Goal: Task Accomplishment & Management: Use online tool/utility

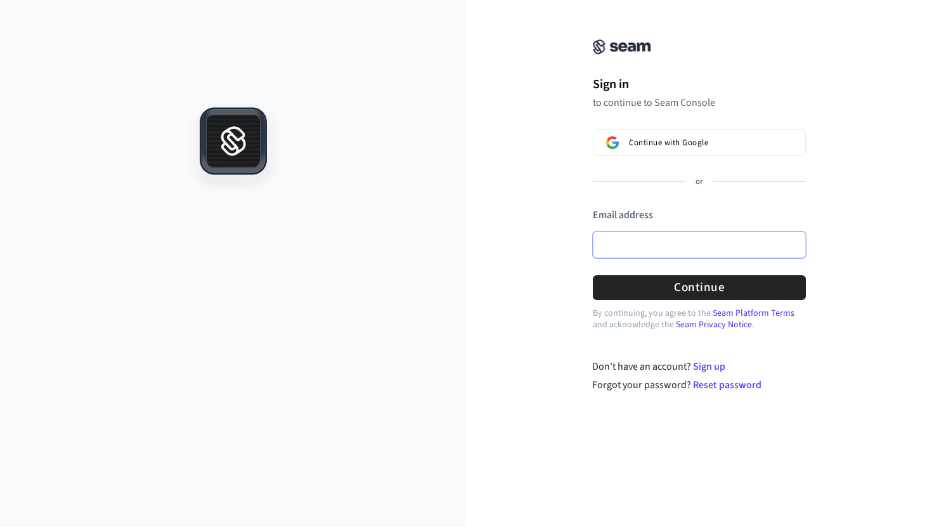
click at [669, 232] on input "Email address" at bounding box center [699, 244] width 213 height 27
paste input "**********"
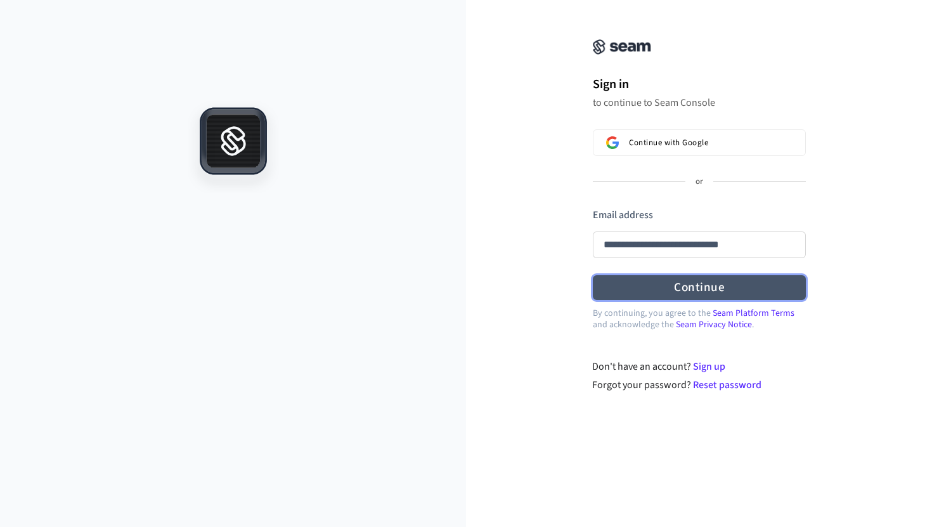
click at [672, 286] on button "Continue" at bounding box center [699, 287] width 213 height 25
type input "**********"
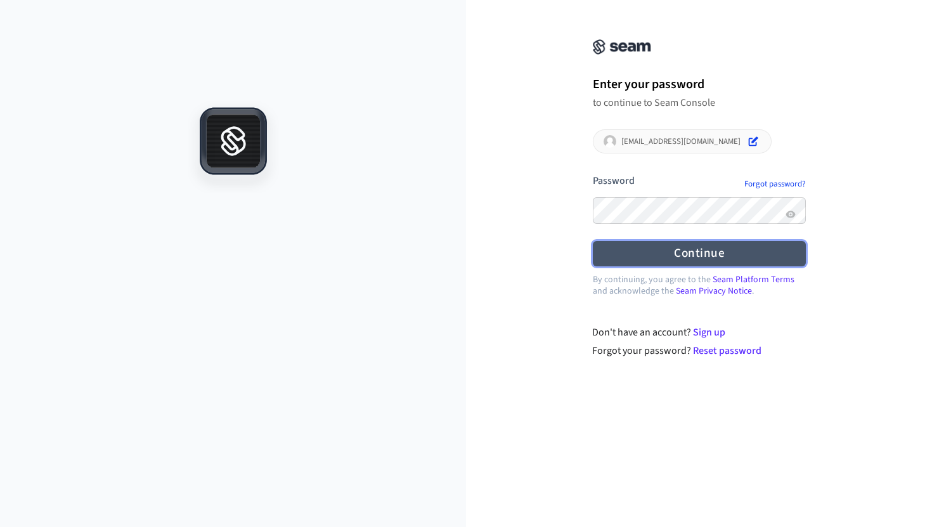
click at [626, 254] on button "Continue" at bounding box center [699, 253] width 213 height 25
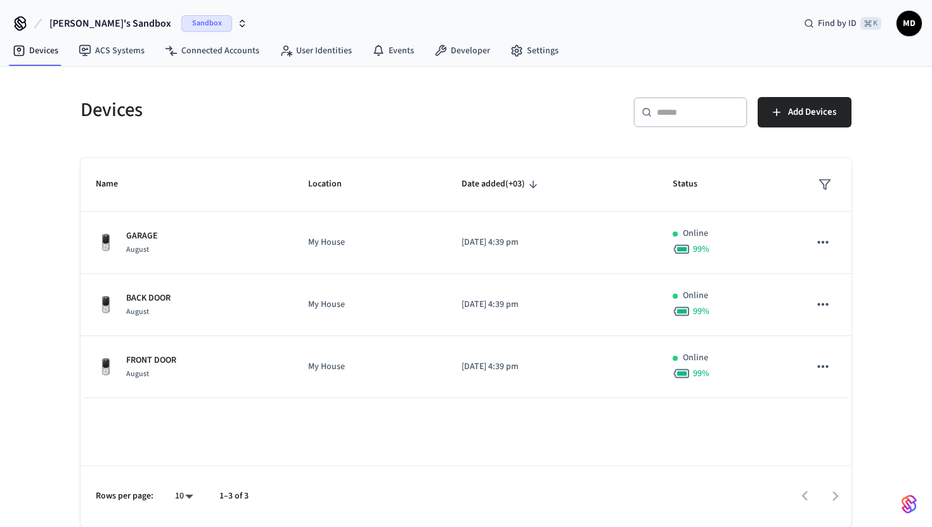
click at [181, 18] on span "Sandbox" at bounding box center [206, 23] width 51 height 16
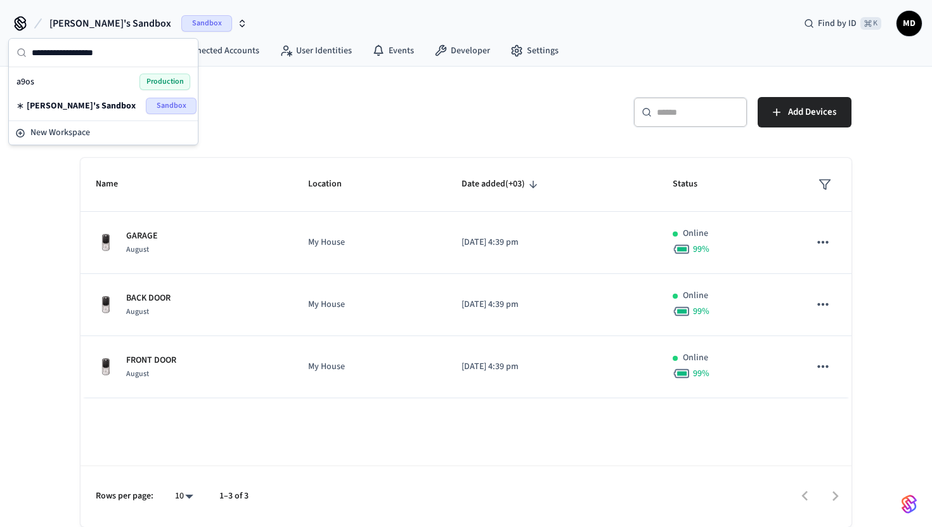
click at [140, 81] on span "Production" at bounding box center [164, 82] width 51 height 16
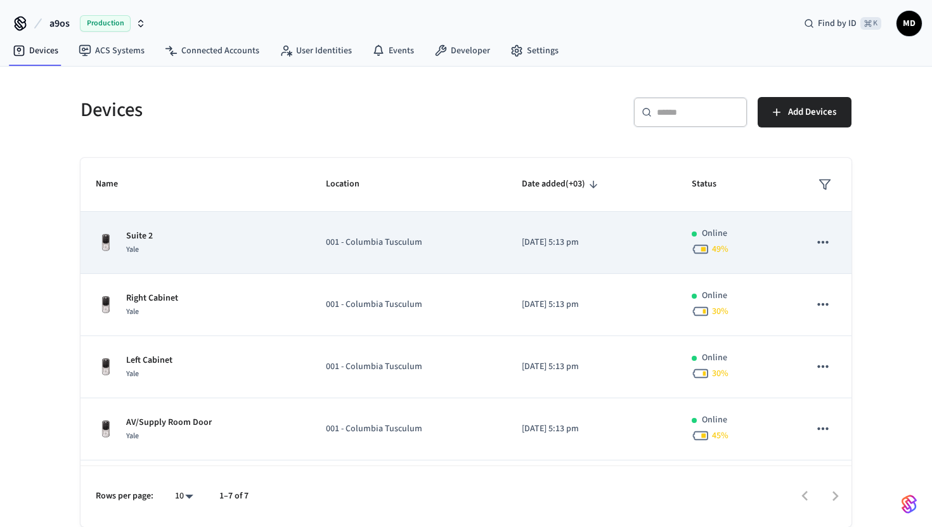
scroll to position [177, 0]
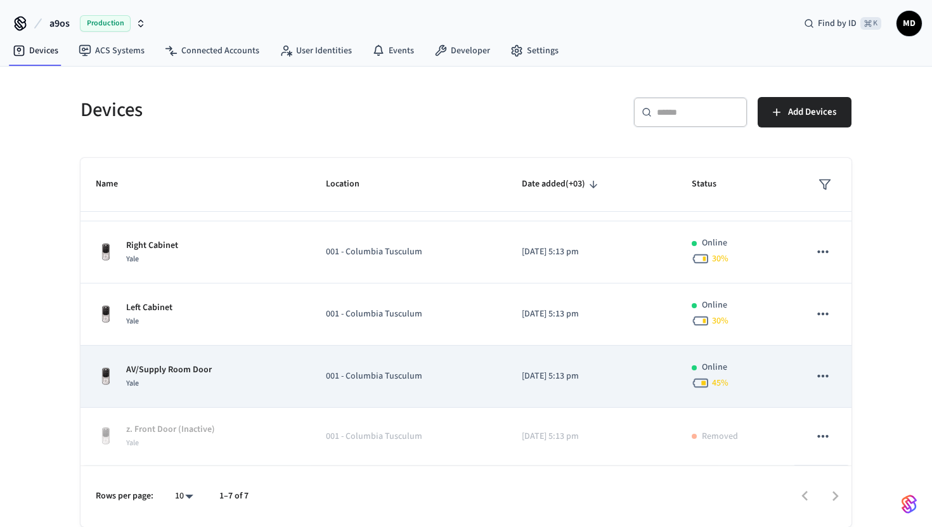
click at [212, 373] on div "AV/Supply Room Door Yale" at bounding box center [196, 376] width 200 height 27
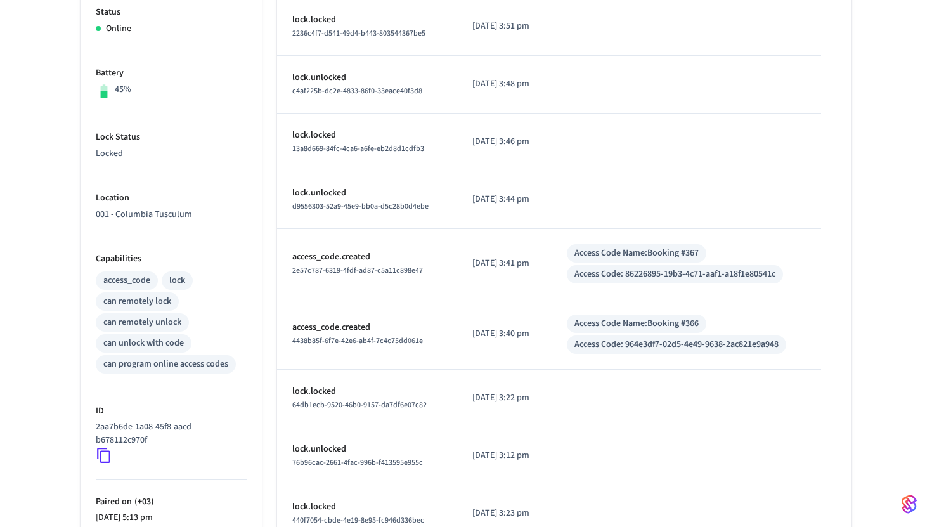
scroll to position [361, 0]
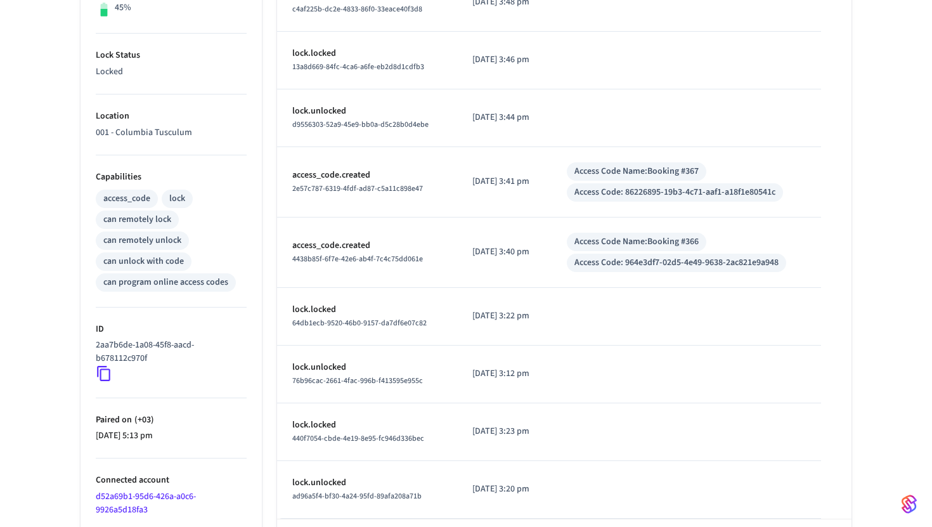
click at [98, 370] on icon at bounding box center [103, 373] width 13 height 15
click at [104, 371] on icon at bounding box center [104, 373] width 16 height 16
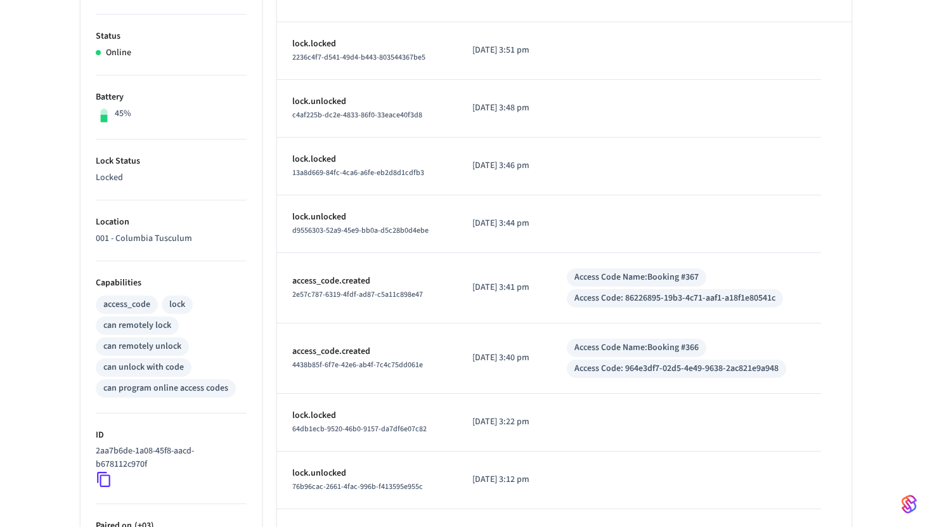
scroll to position [0, 0]
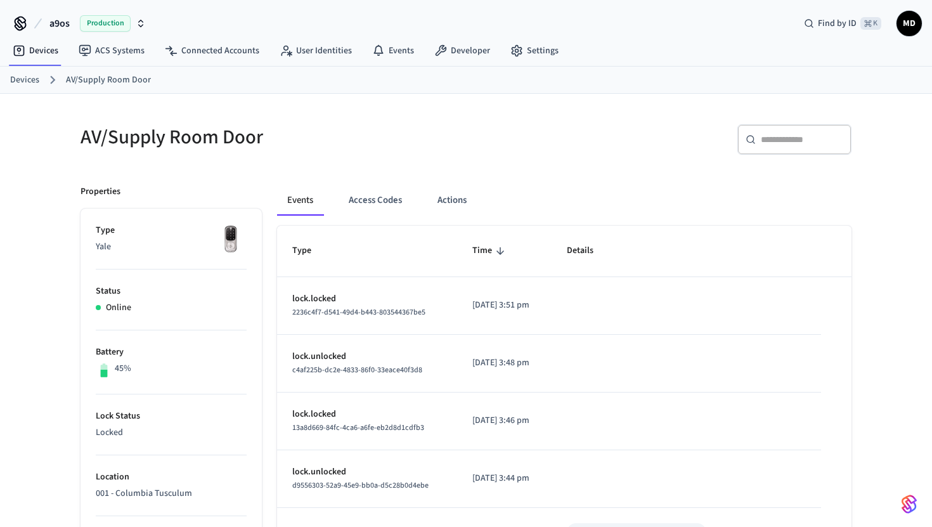
click at [101, 24] on span "Production" at bounding box center [105, 23] width 51 height 16
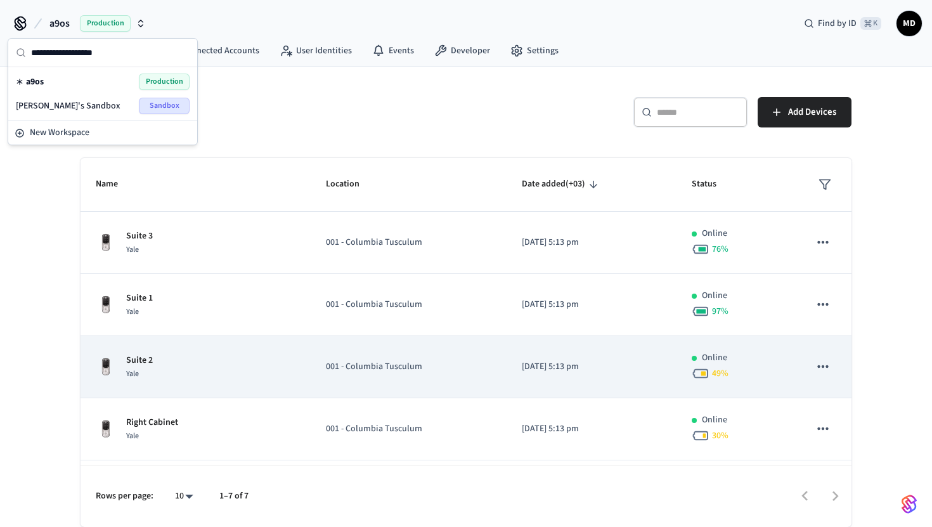
click at [204, 354] on div "Suite 2 Yale" at bounding box center [196, 367] width 200 height 27
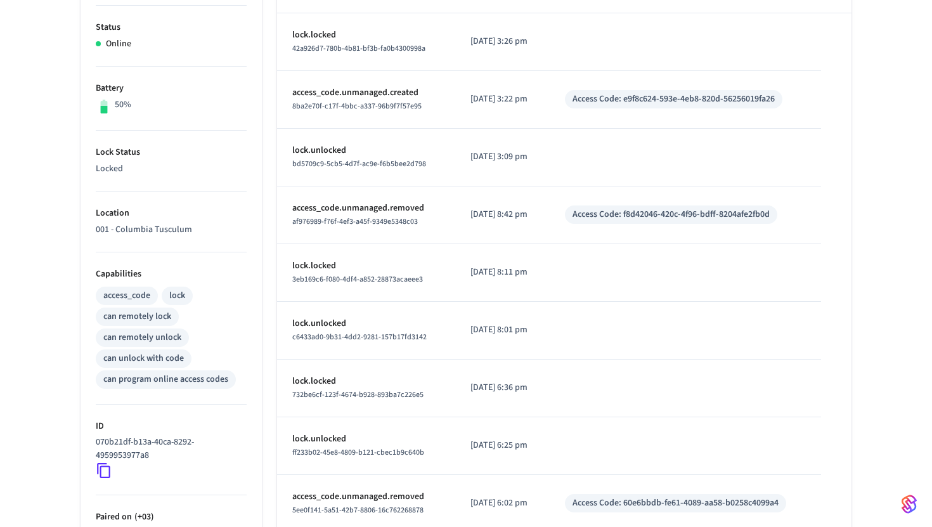
scroll to position [283, 0]
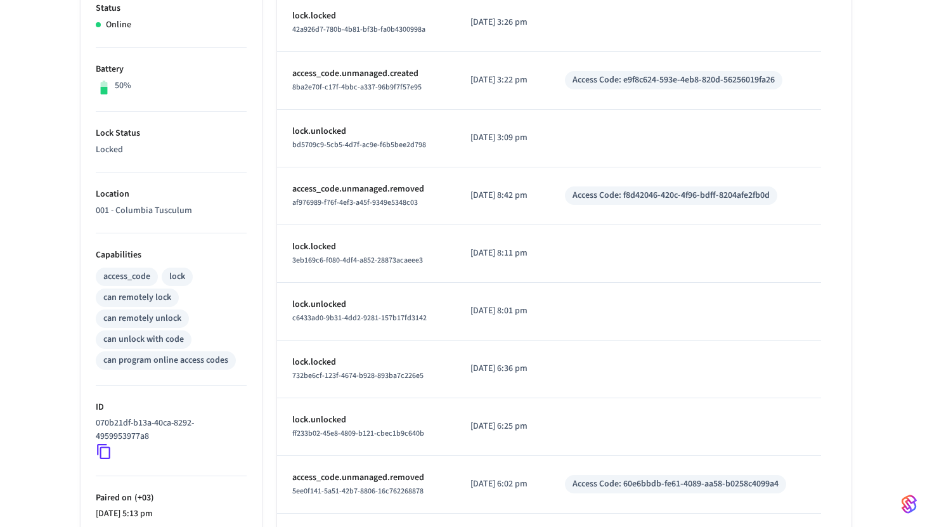
click at [108, 446] on icon at bounding box center [104, 451] width 16 height 16
click at [103, 451] on icon at bounding box center [104, 451] width 16 height 16
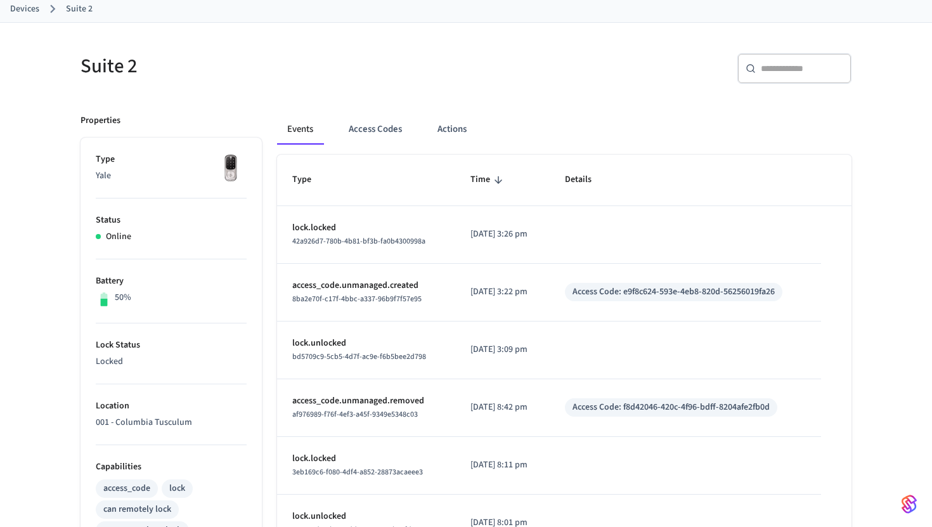
scroll to position [0, 0]
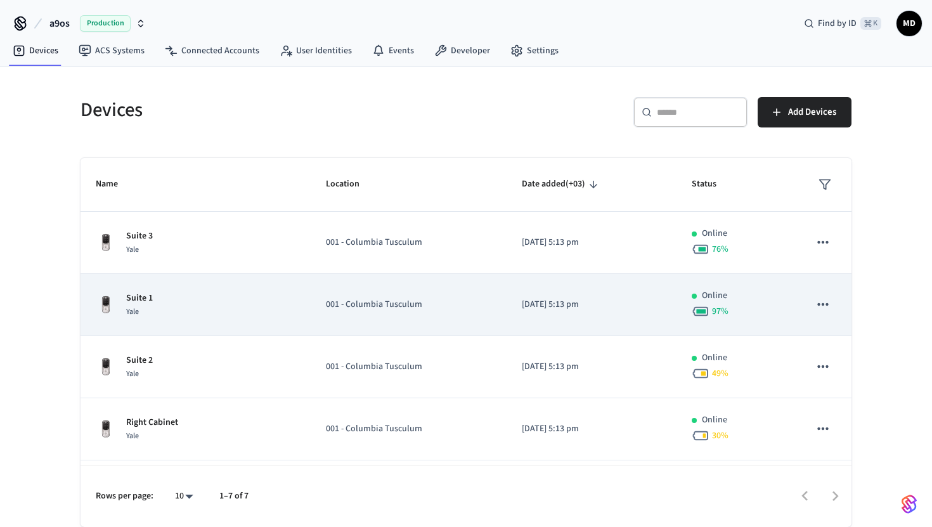
click at [221, 315] on div "Suite 1 Yale" at bounding box center [196, 305] width 200 height 27
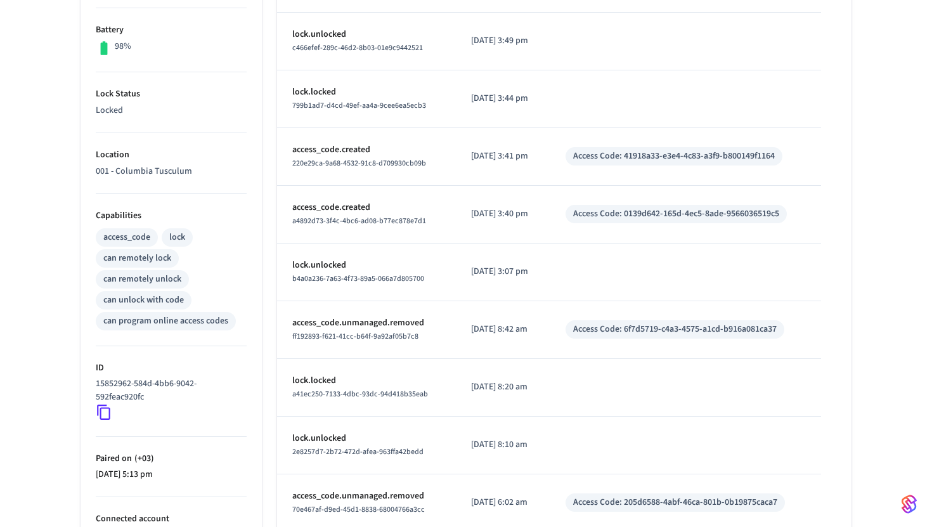
scroll to position [344, 0]
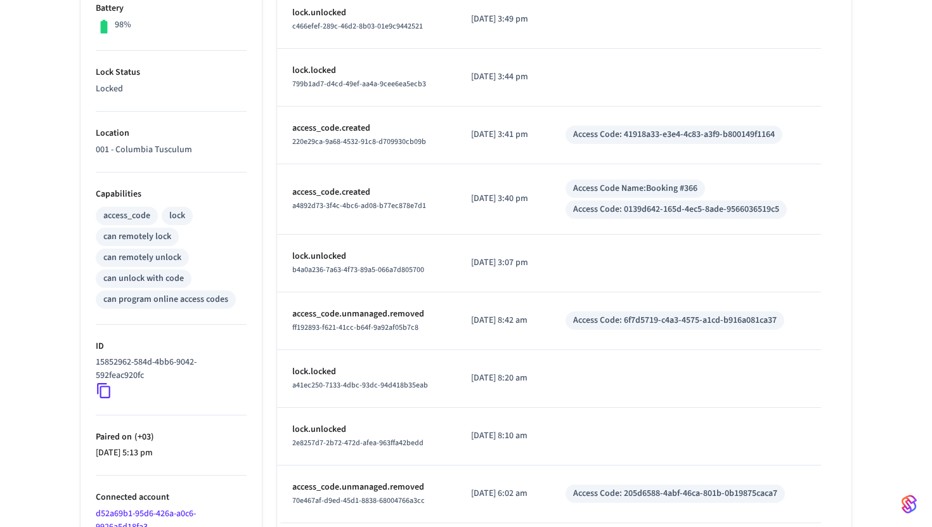
click at [106, 389] on icon at bounding box center [104, 390] width 16 height 16
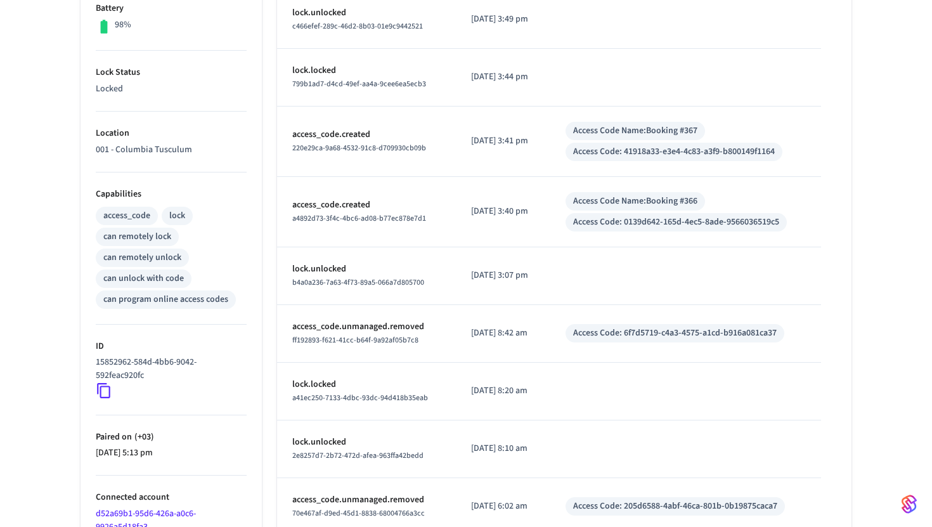
click at [109, 386] on icon at bounding box center [103, 390] width 13 height 15
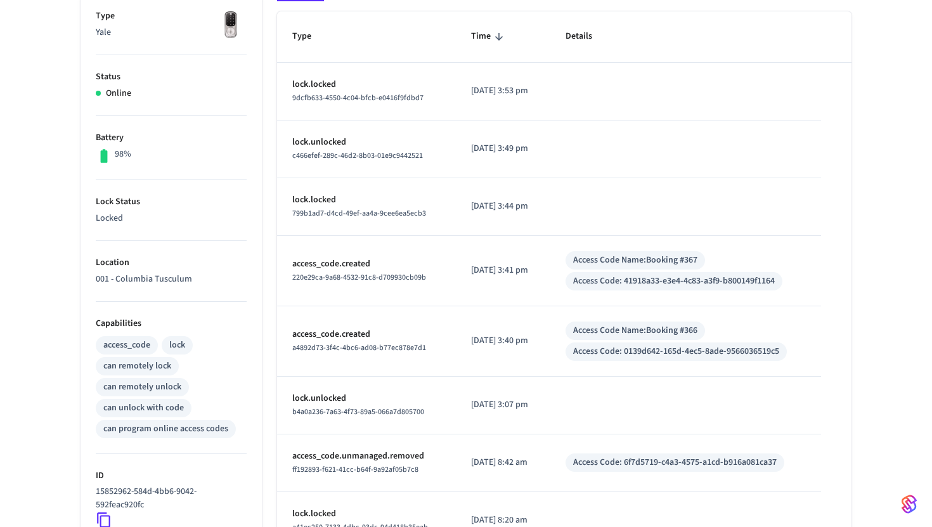
scroll to position [0, 0]
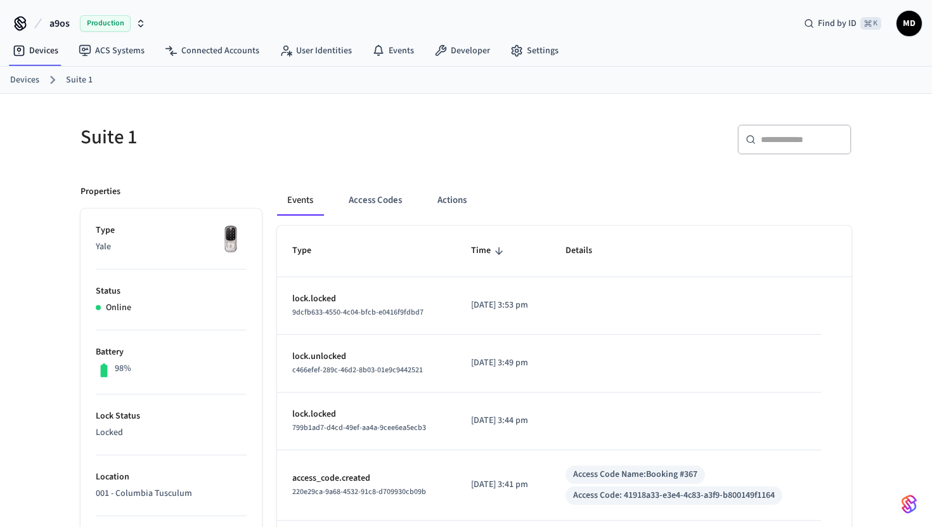
click at [32, 77] on link "Devices" at bounding box center [24, 80] width 29 height 13
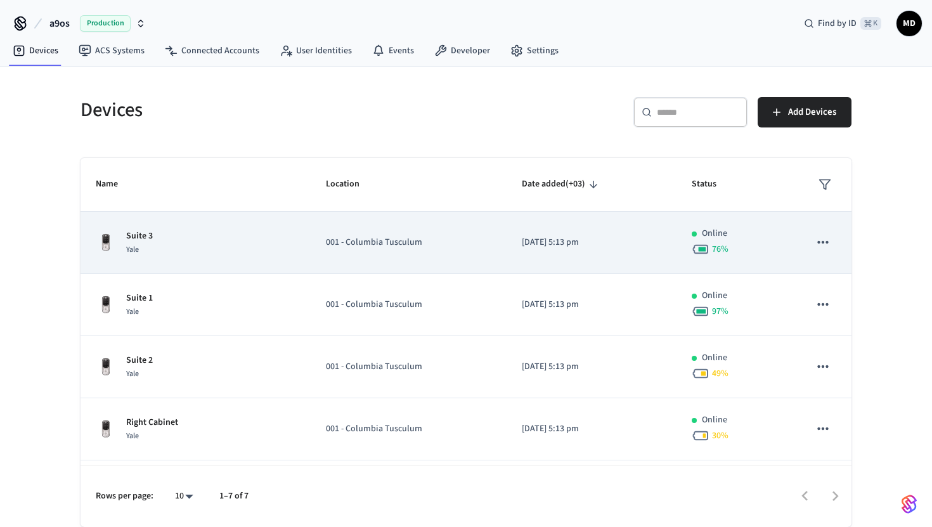
click at [145, 237] on p "Suite 3" at bounding box center [139, 235] width 27 height 13
click at [112, 235] on img "sticky table" at bounding box center [106, 243] width 20 height 20
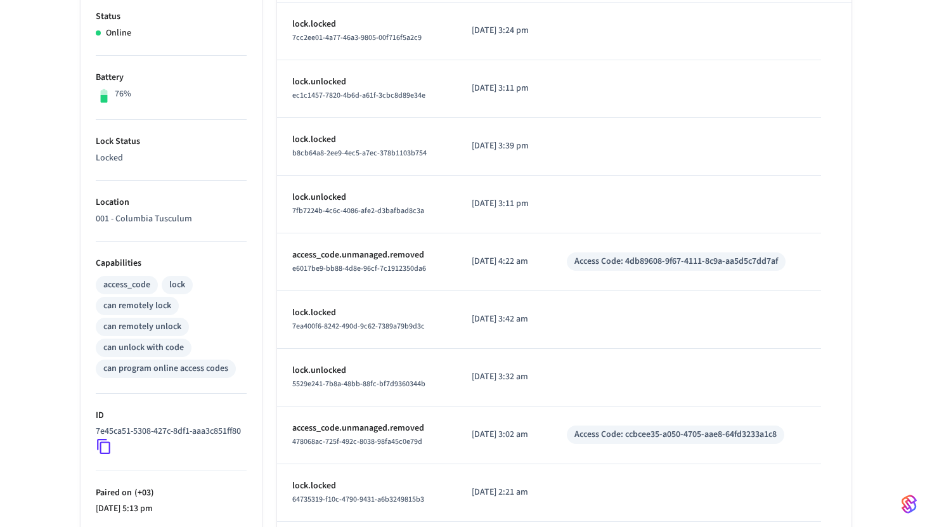
scroll to position [328, 0]
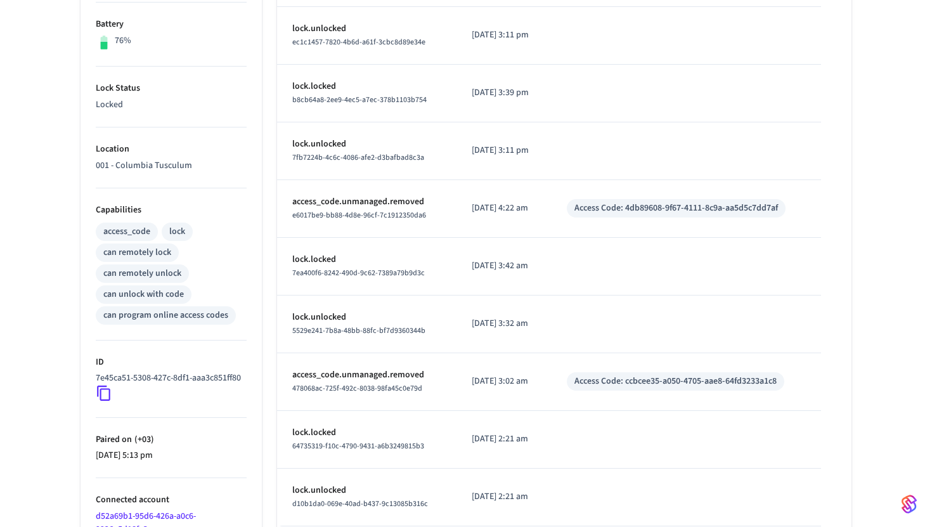
click at [105, 401] on icon at bounding box center [104, 393] width 16 height 16
click at [104, 401] on icon at bounding box center [104, 393] width 16 height 16
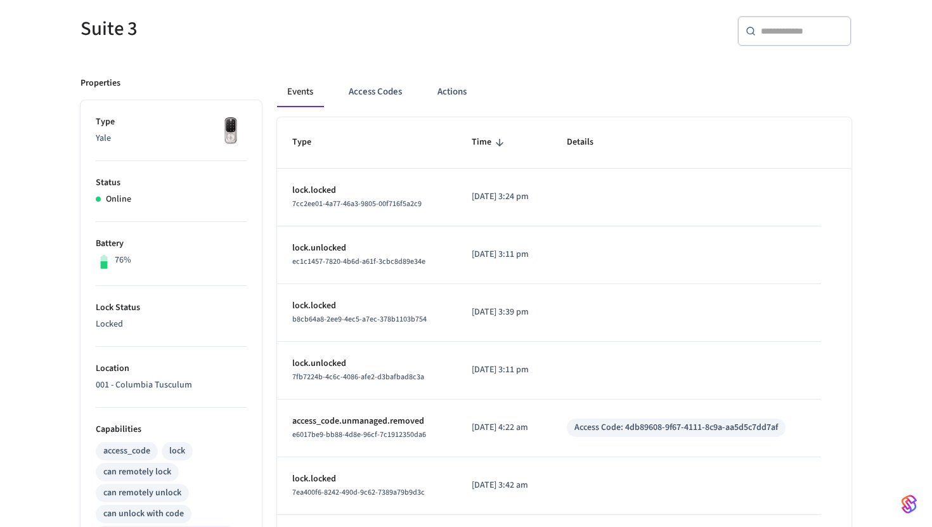
scroll to position [79, 0]
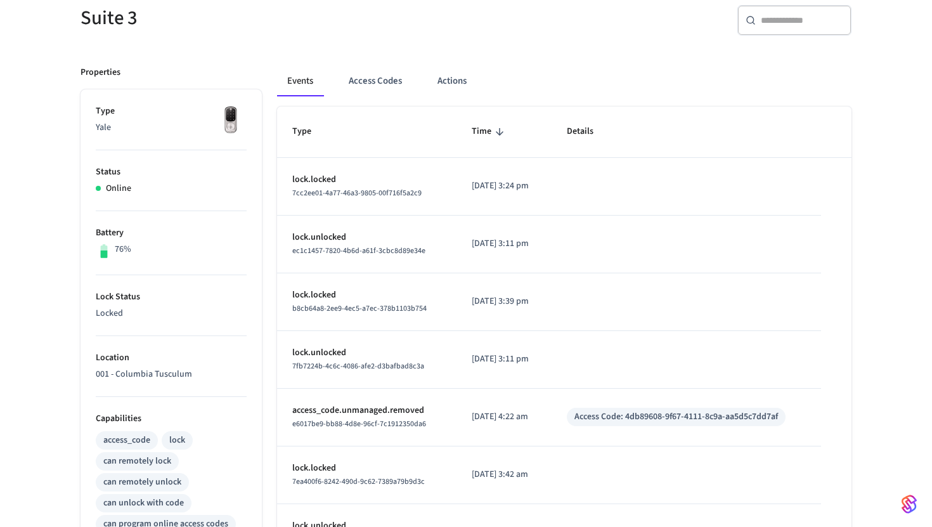
scroll to position [22, 0]
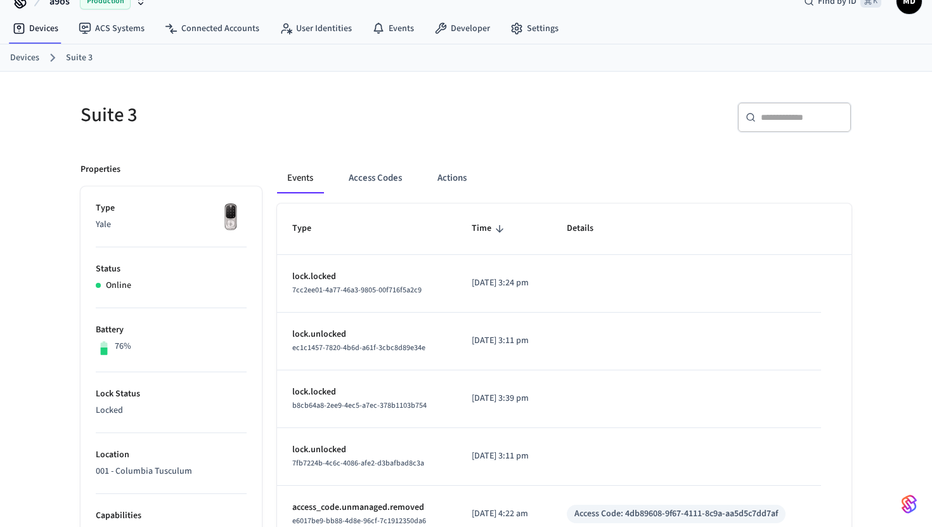
click at [20, 60] on link "Devices" at bounding box center [24, 57] width 29 height 13
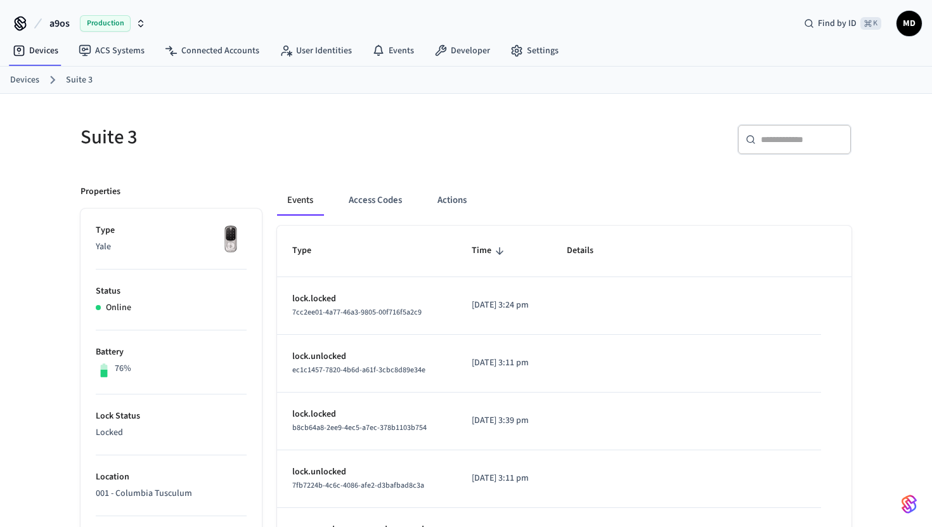
click at [22, 56] on icon at bounding box center [19, 50] width 13 height 13
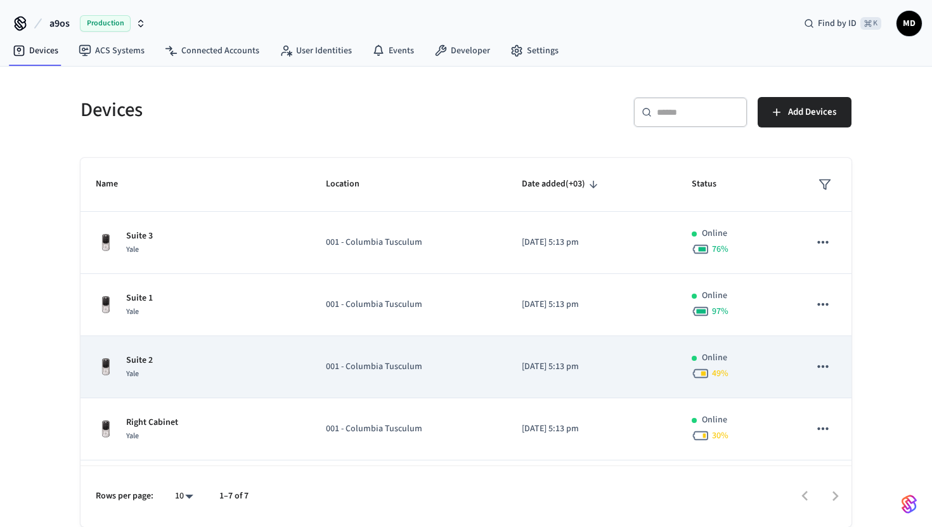
click at [157, 354] on div "Suite 2 Yale" at bounding box center [196, 367] width 200 height 27
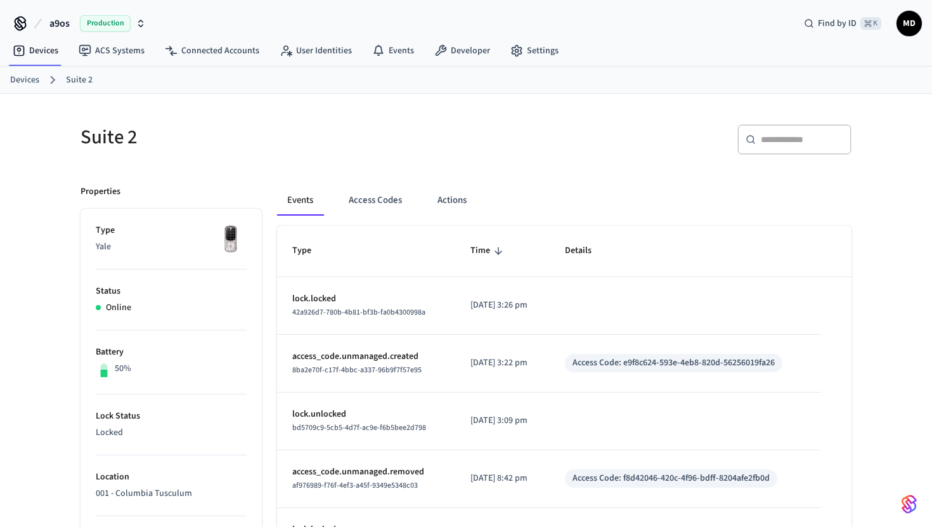
click at [32, 80] on link "Devices" at bounding box center [24, 80] width 29 height 13
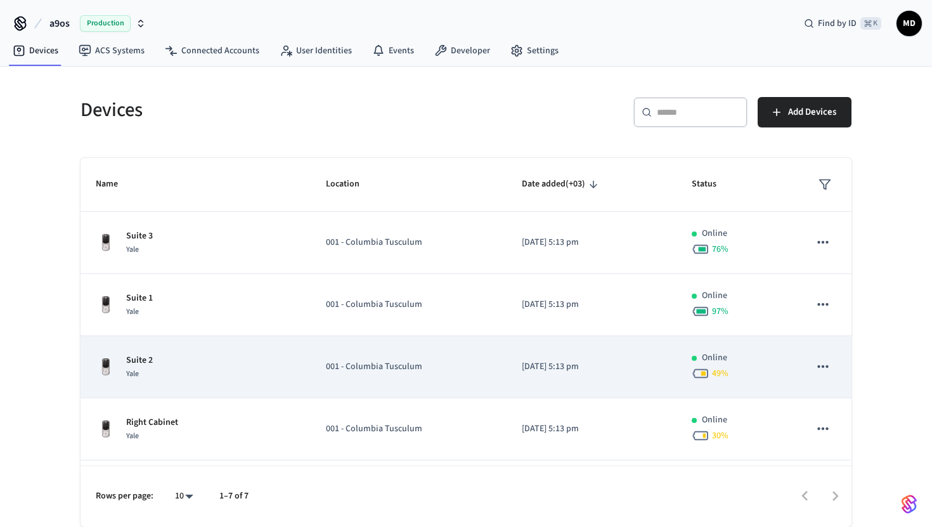
scroll to position [173, 0]
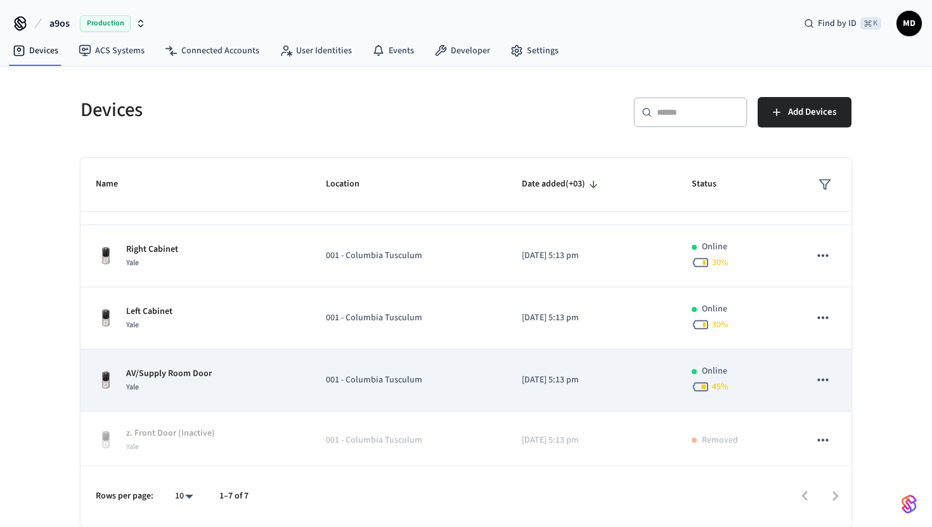
click at [236, 375] on div "AV/Supply Room Door Yale" at bounding box center [196, 380] width 200 height 27
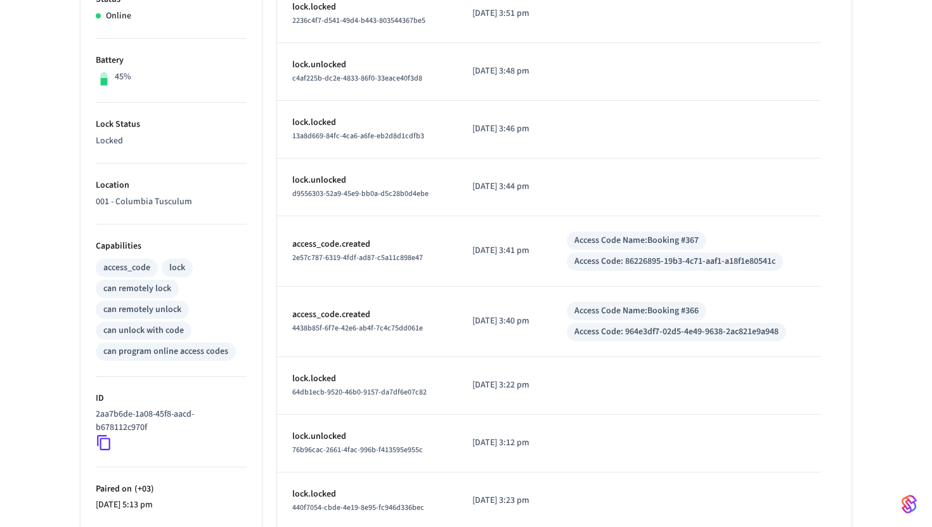
scroll to position [301, 0]
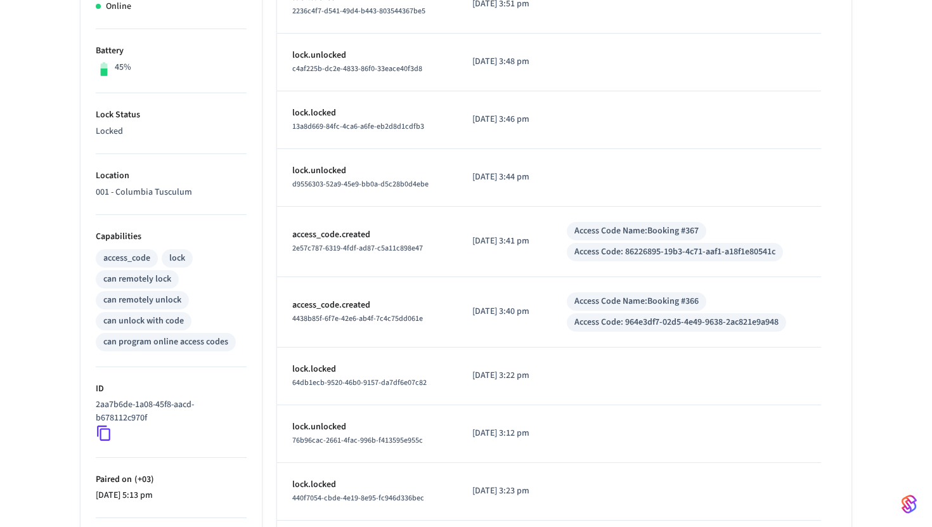
click at [103, 432] on icon at bounding box center [104, 433] width 16 height 16
click at [101, 428] on icon at bounding box center [104, 433] width 16 height 16
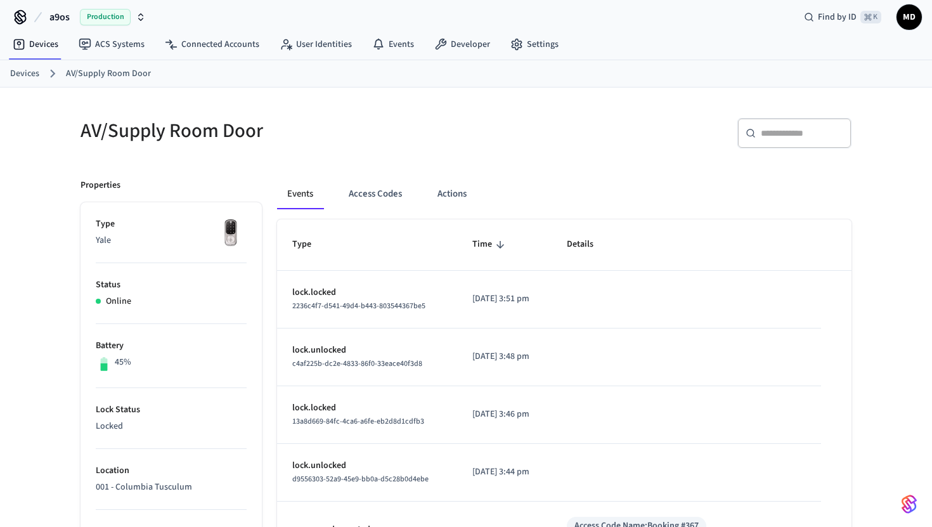
scroll to position [0, 0]
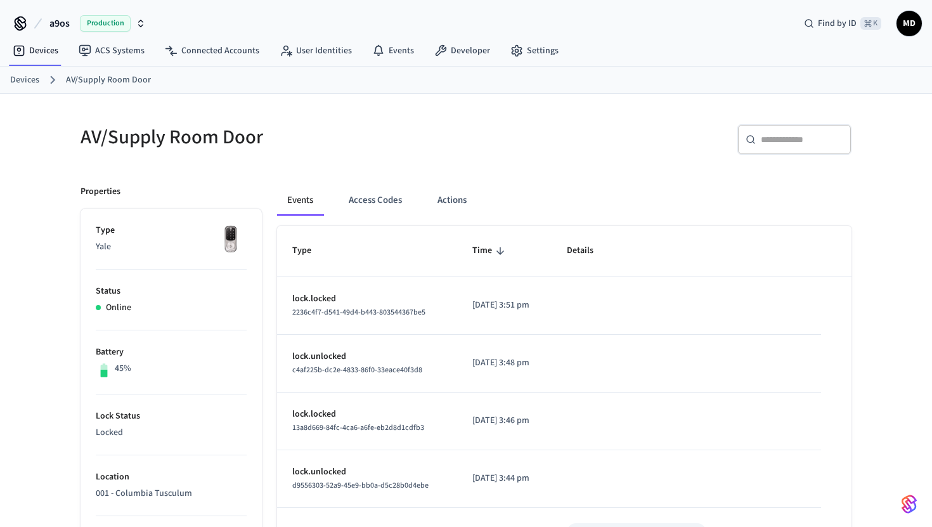
click at [27, 82] on link "Devices" at bounding box center [24, 80] width 29 height 13
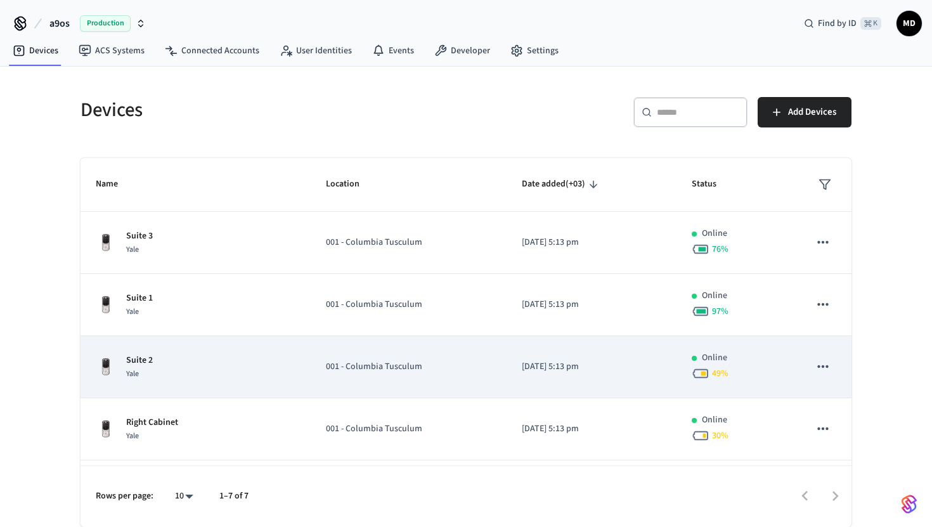
click at [231, 371] on div "Suite 2 Yale" at bounding box center [196, 367] width 200 height 27
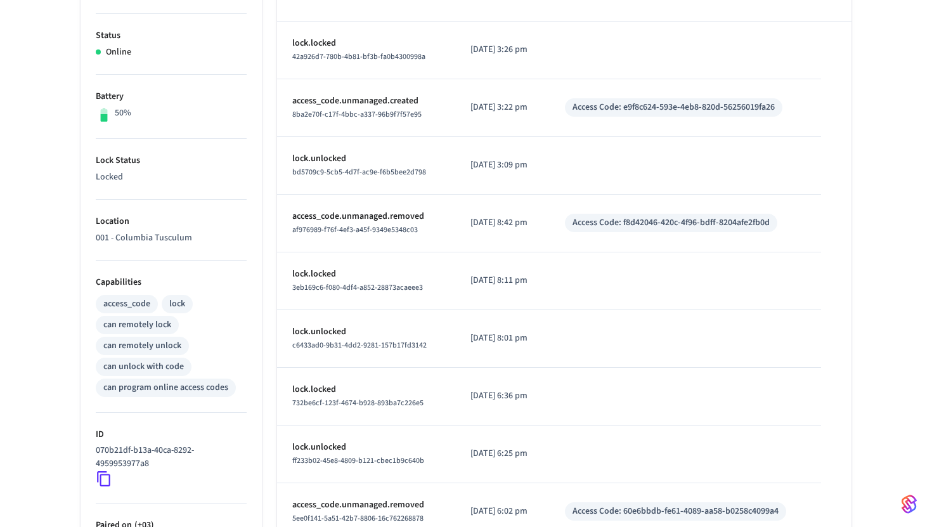
scroll to position [370, 0]
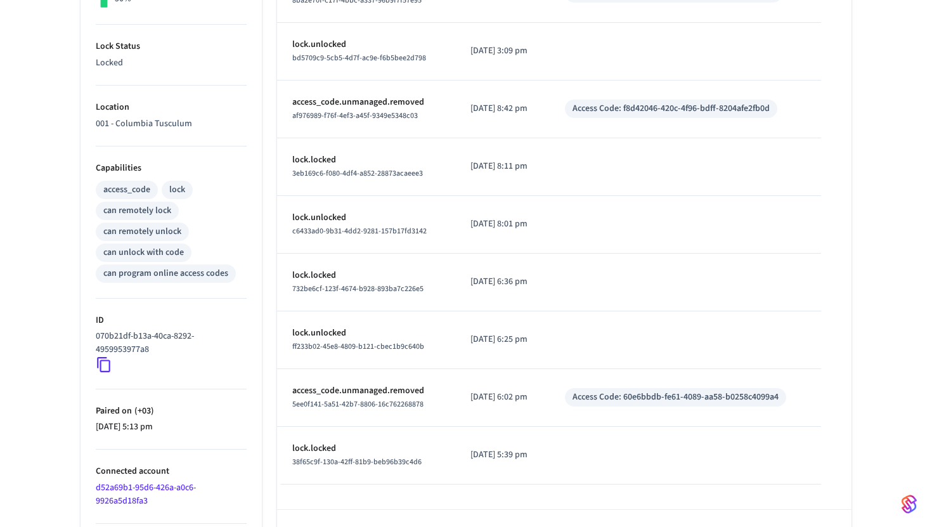
click at [109, 361] on icon at bounding box center [103, 364] width 13 height 15
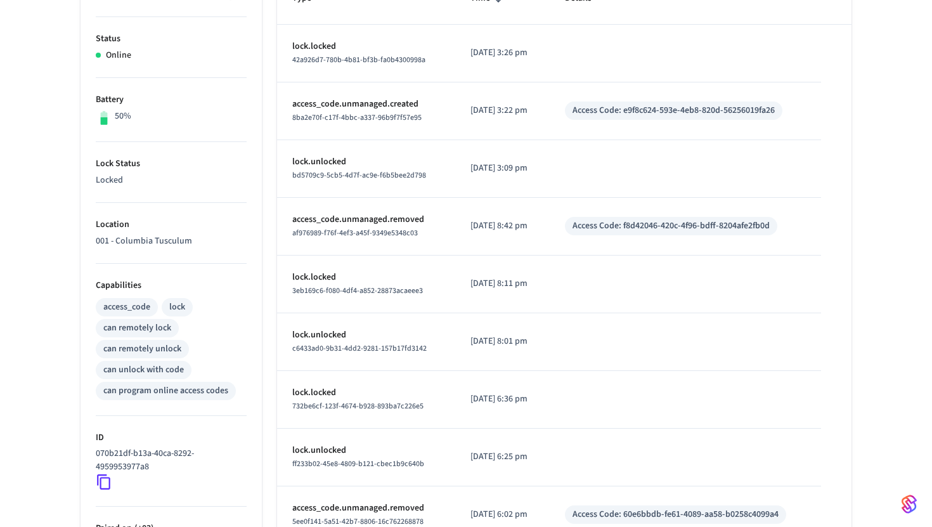
scroll to position [0, 0]
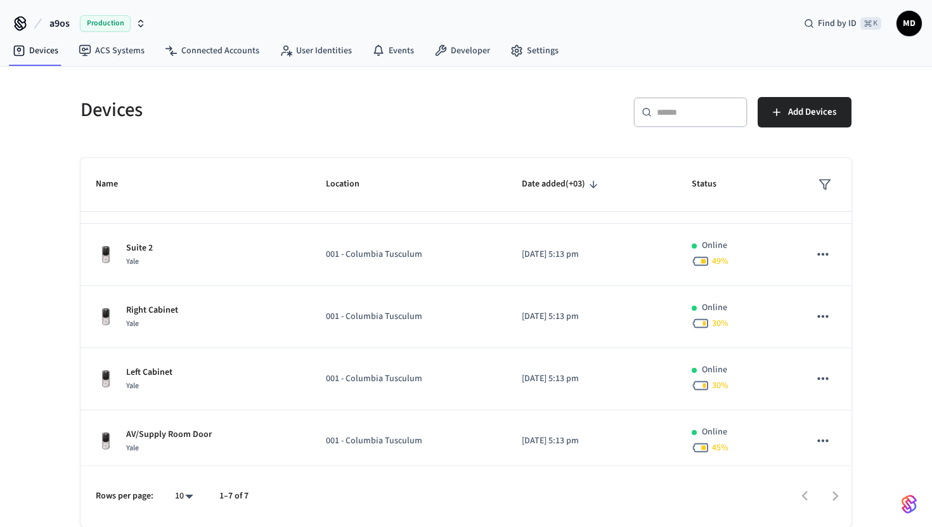
scroll to position [177, 0]
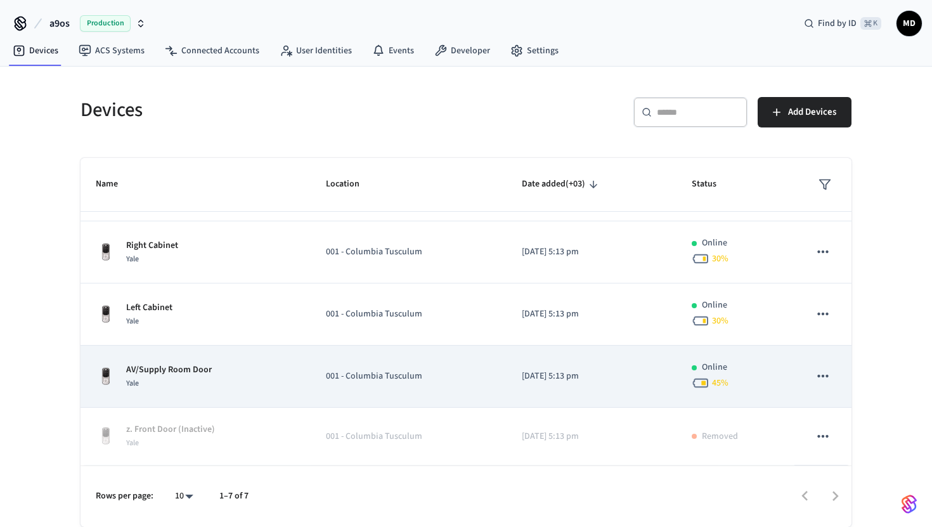
click at [183, 359] on td "AV/Supply Room Door Yale" at bounding box center [196, 376] width 230 height 62
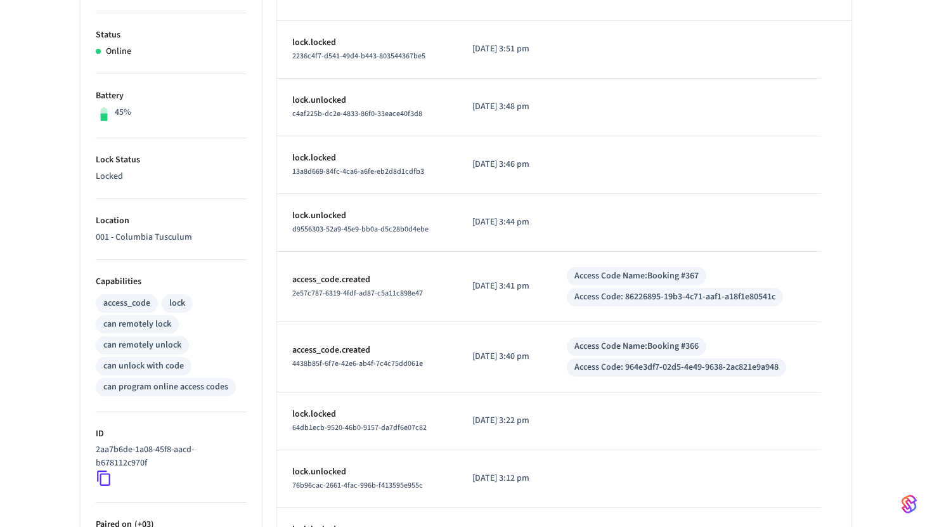
scroll to position [262, 0]
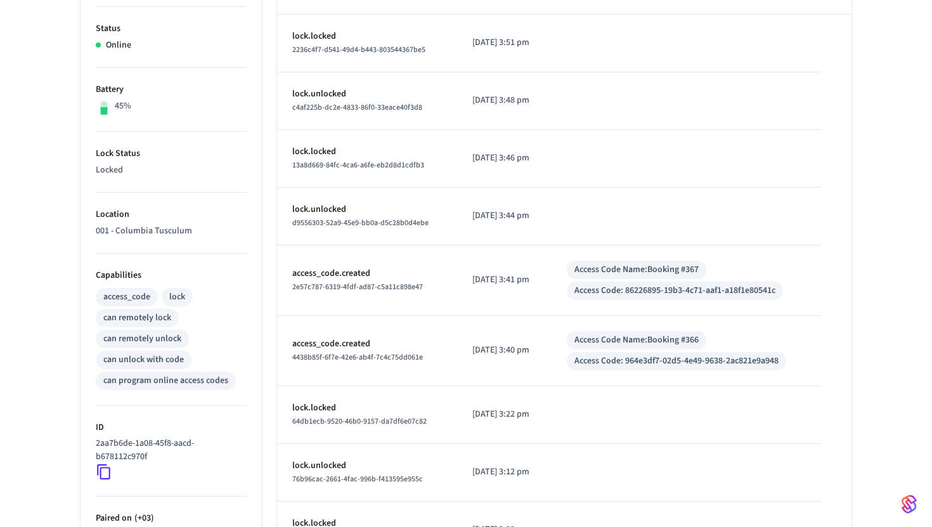
click at [103, 467] on icon at bounding box center [103, 472] width 13 height 15
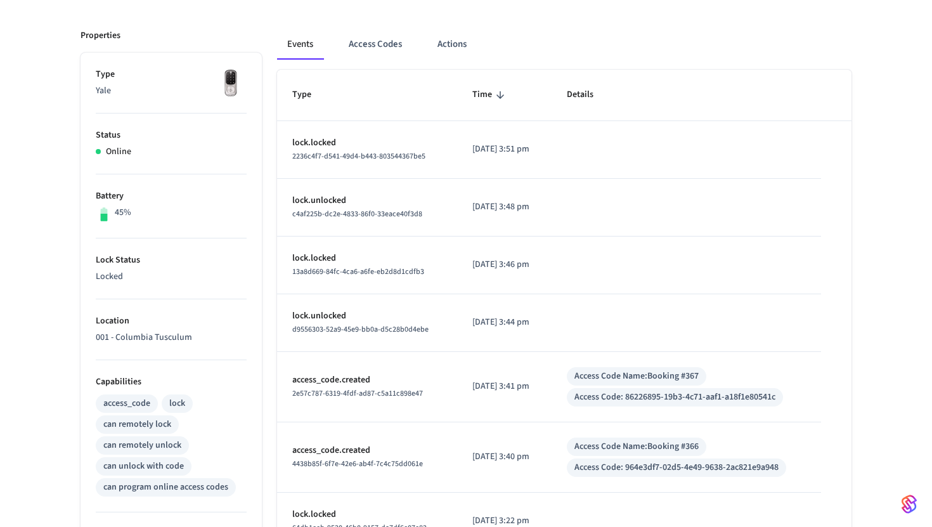
scroll to position [153, 0]
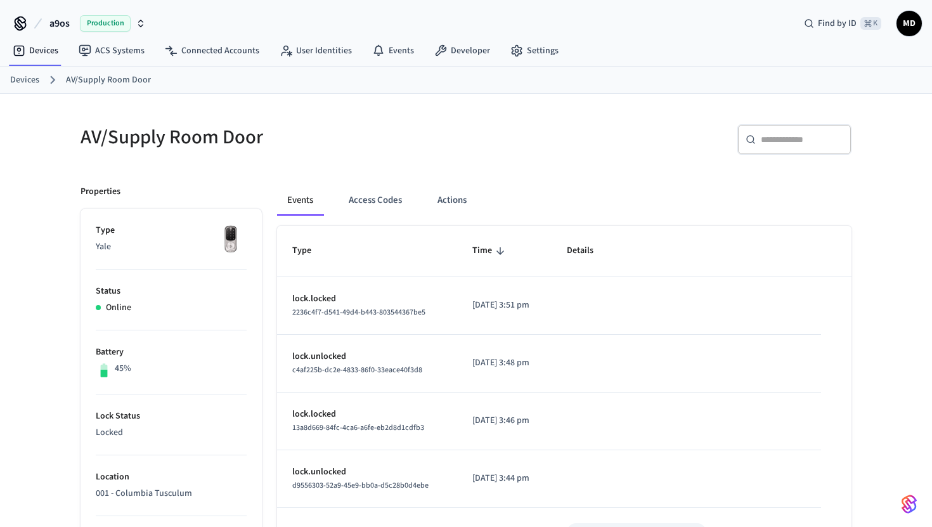
click at [32, 75] on link "Devices" at bounding box center [24, 80] width 29 height 13
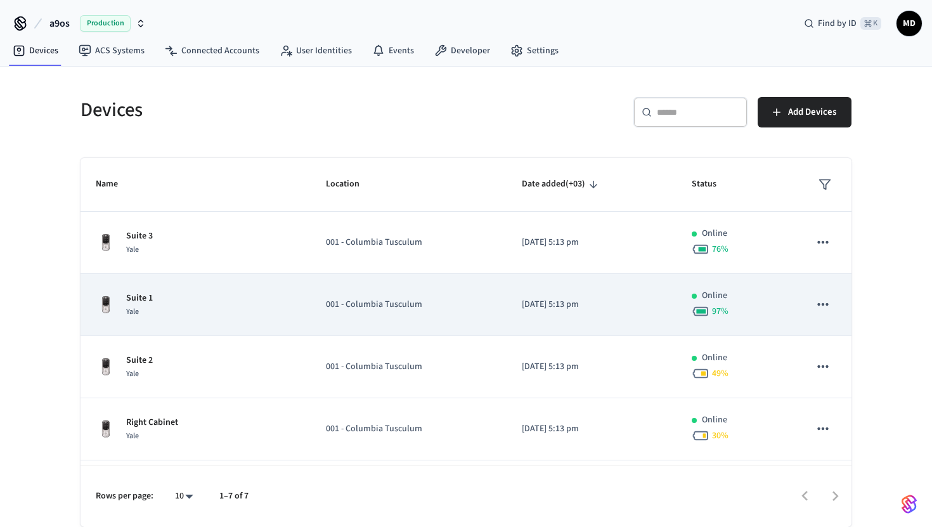
click at [259, 309] on div "Suite 1 Yale" at bounding box center [196, 305] width 200 height 27
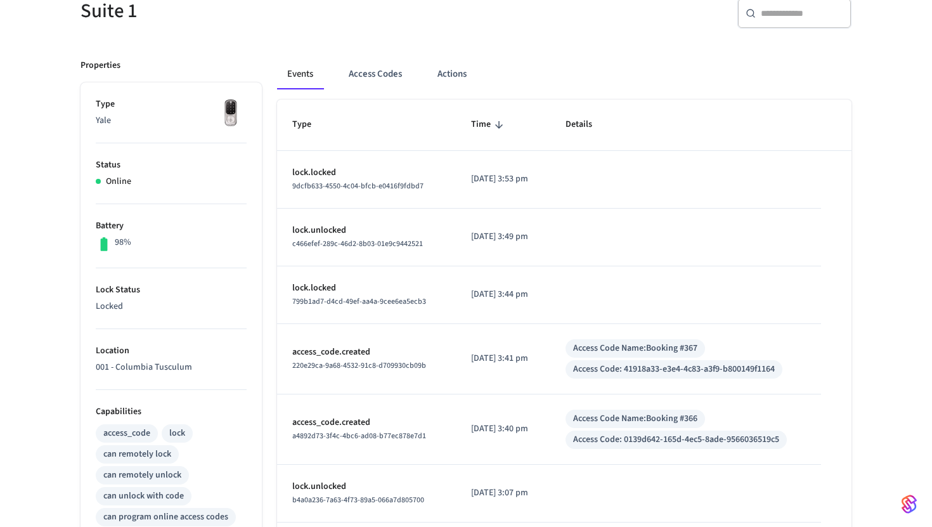
scroll to position [124, 0]
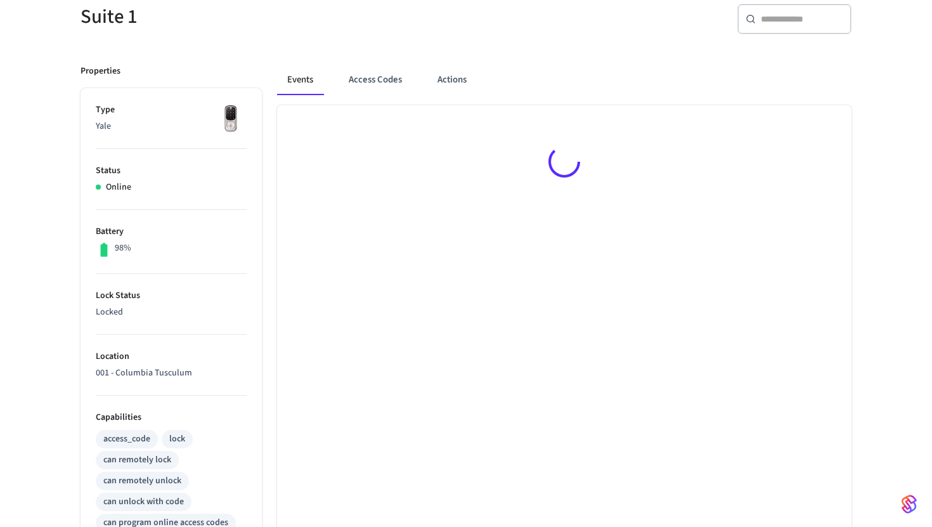
scroll to position [124, 0]
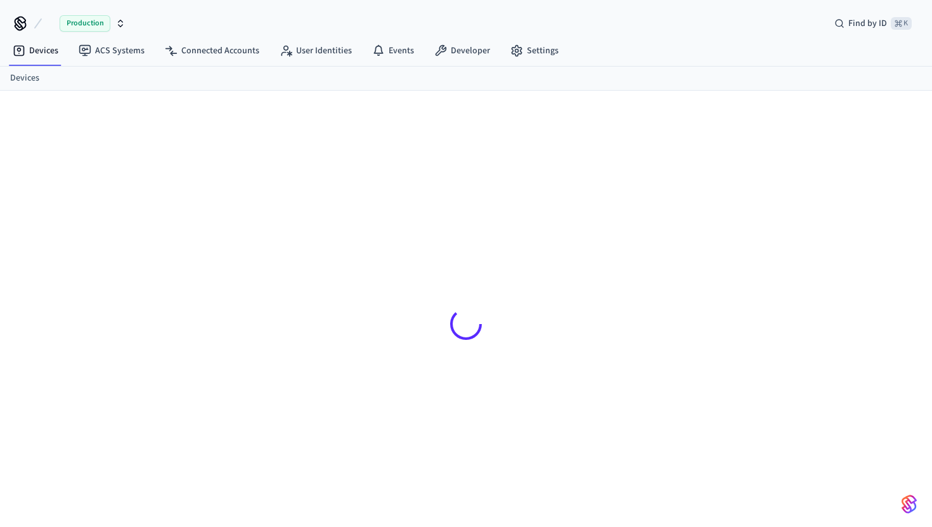
scroll to position [124, 0]
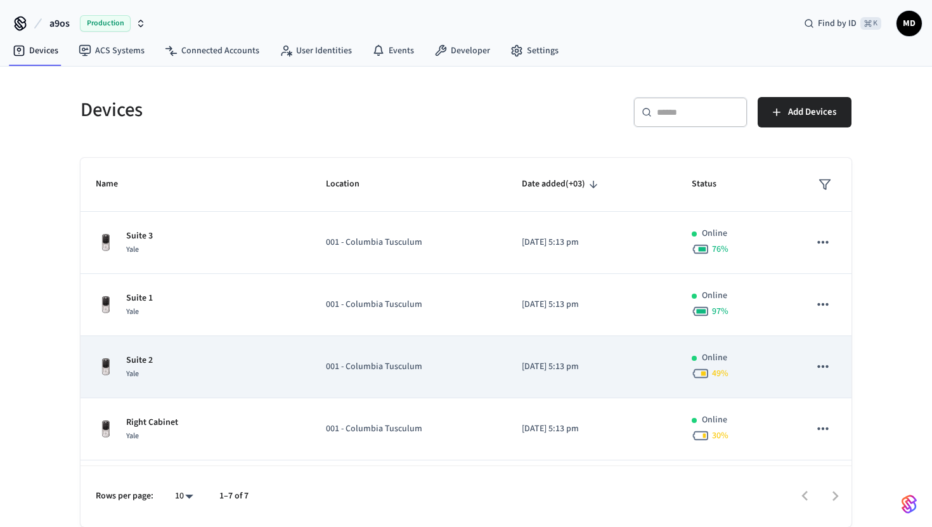
click at [276, 347] on td "Suite 2 Yale" at bounding box center [196, 367] width 230 height 62
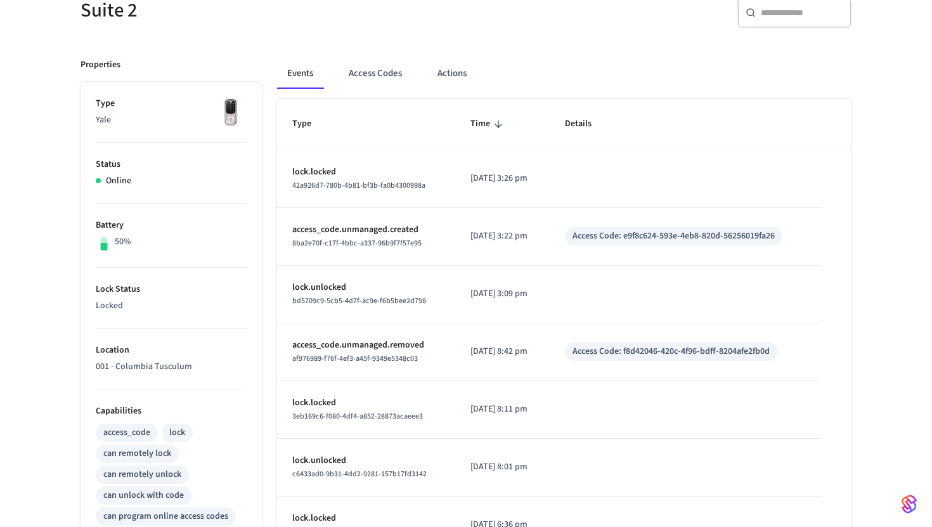
scroll to position [126, 0]
click at [343, 71] on button "Access Codes" at bounding box center [375, 75] width 74 height 30
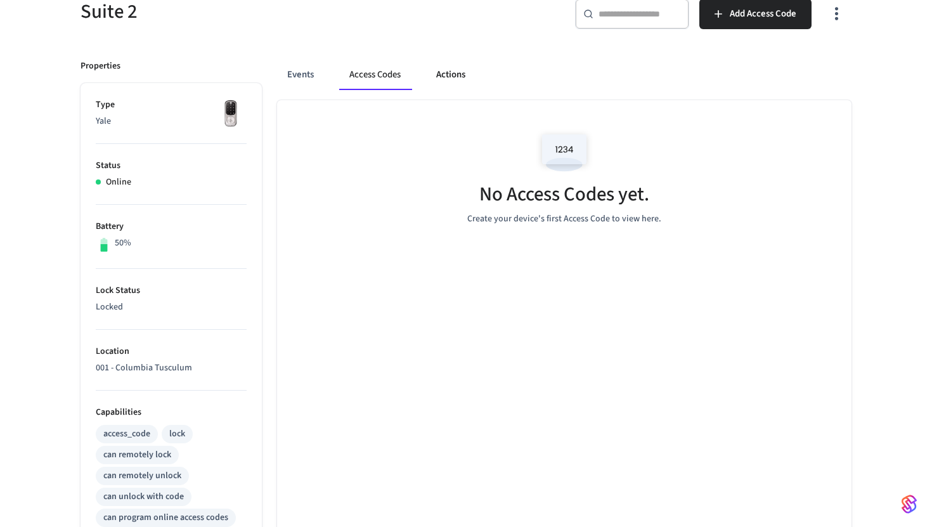
click at [442, 71] on button "Actions" at bounding box center [450, 75] width 49 height 30
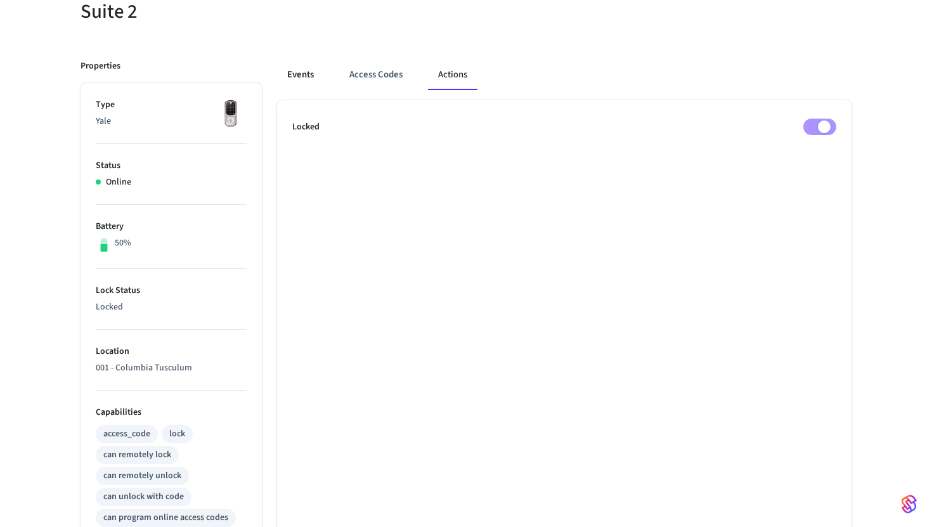
click at [314, 81] on button "Events" at bounding box center [300, 75] width 47 height 30
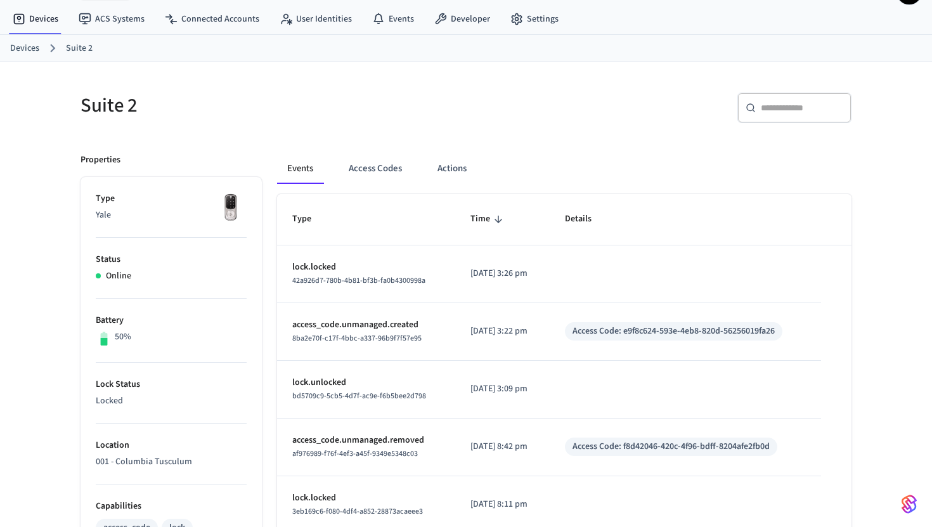
scroll to position [29, 0]
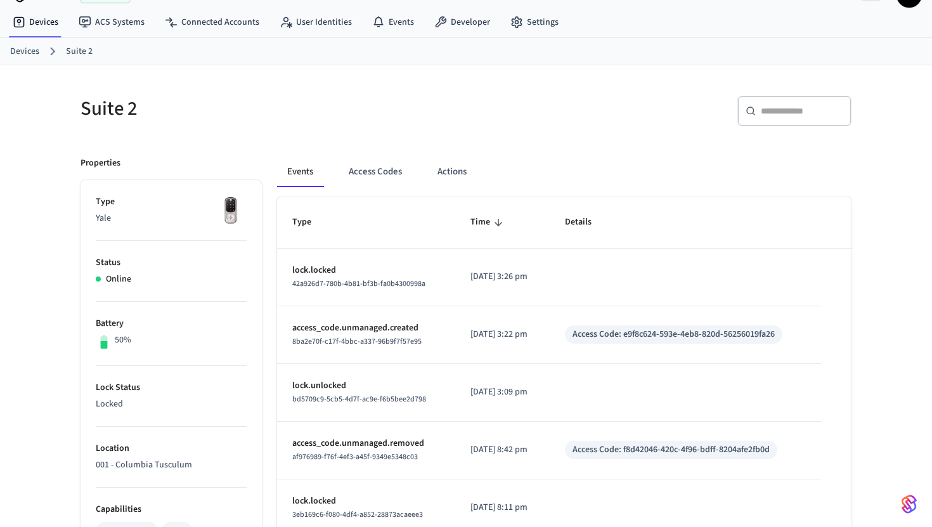
click at [14, 50] on link "Devices" at bounding box center [24, 51] width 29 height 13
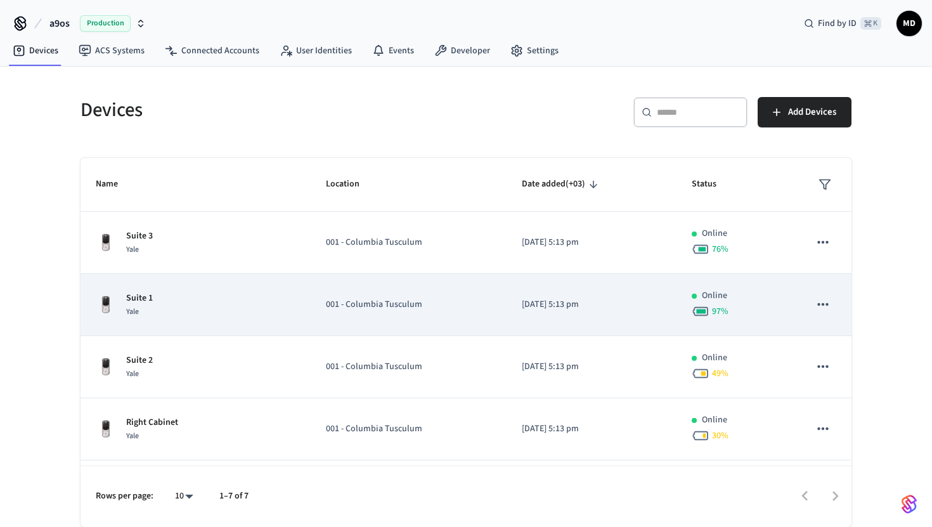
click at [198, 306] on div "Suite 1 Yale" at bounding box center [196, 305] width 200 height 27
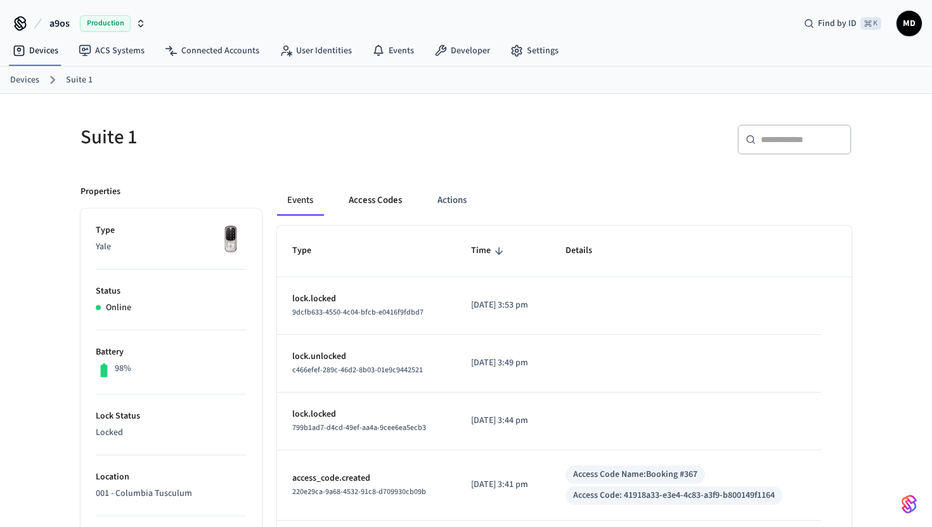
click at [349, 197] on button "Access Codes" at bounding box center [375, 200] width 74 height 30
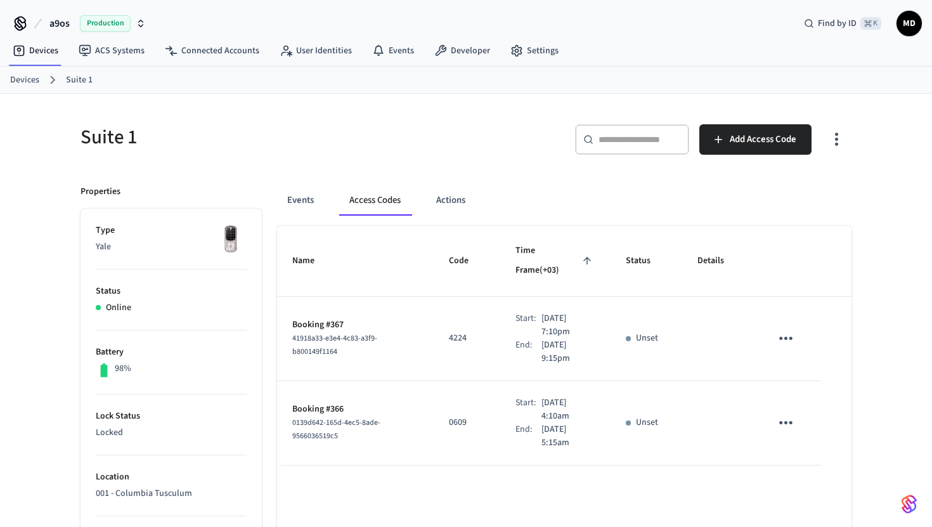
click at [35, 80] on link "Devices" at bounding box center [24, 80] width 29 height 13
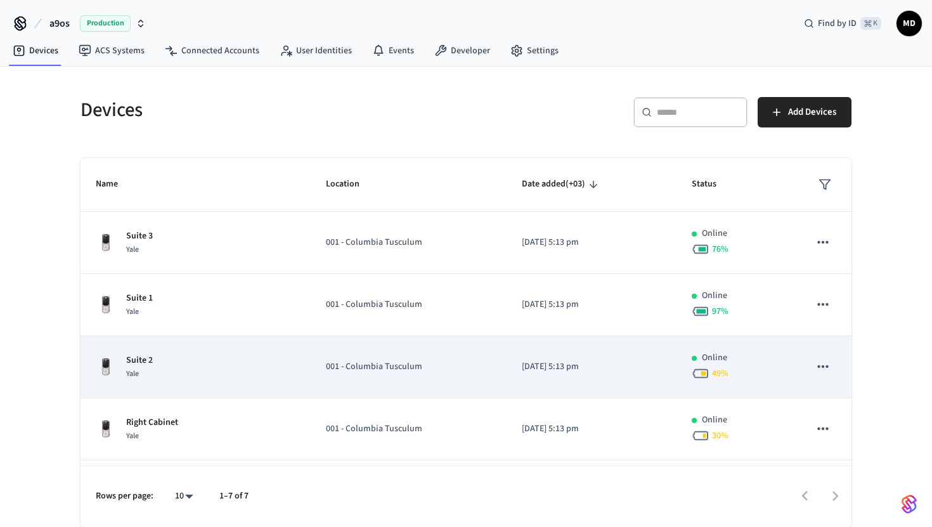
click at [215, 345] on td "Suite 2 Yale" at bounding box center [196, 367] width 230 height 62
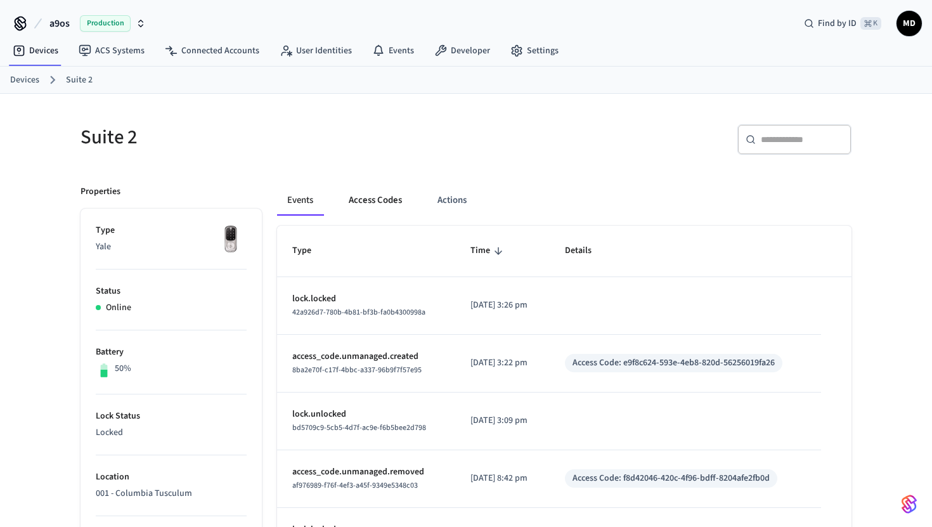
click at [375, 202] on button "Access Codes" at bounding box center [375, 200] width 74 height 30
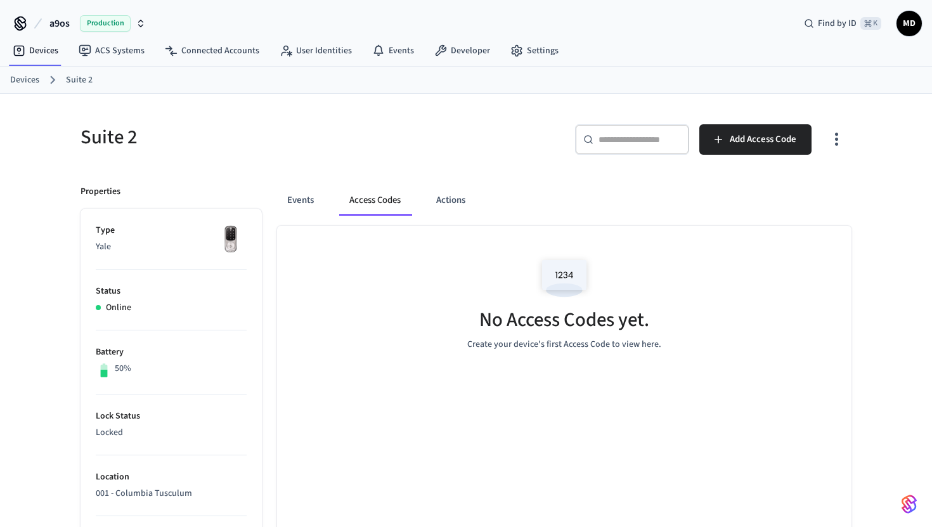
click at [35, 79] on link "Devices" at bounding box center [24, 80] width 29 height 13
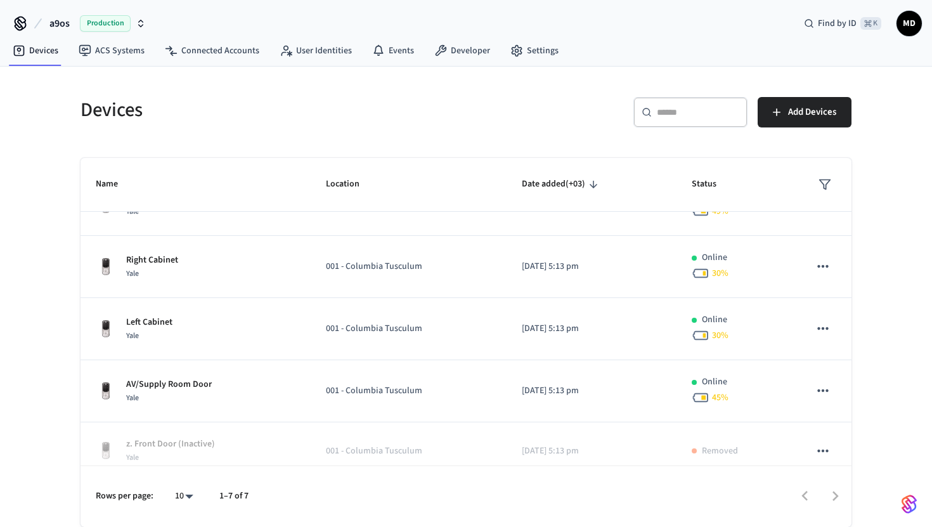
scroll to position [177, 0]
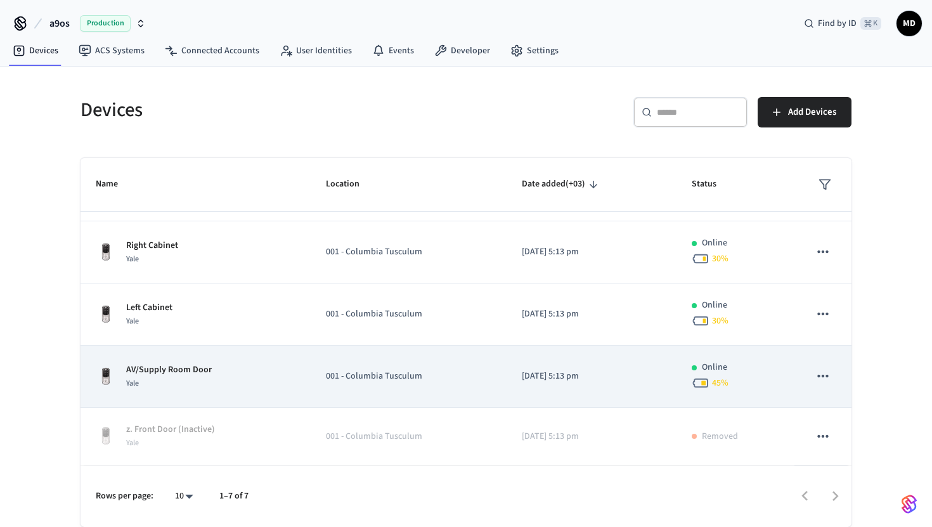
click at [237, 370] on div "AV/Supply Room Door Yale" at bounding box center [196, 376] width 200 height 27
click at [191, 366] on p "AV/Supply Room Door" at bounding box center [169, 369] width 86 height 13
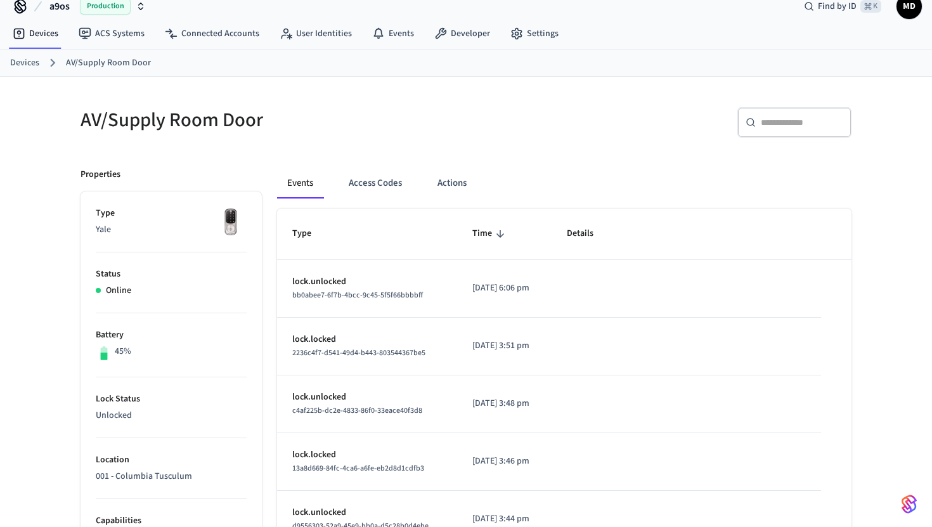
scroll to position [22, 0]
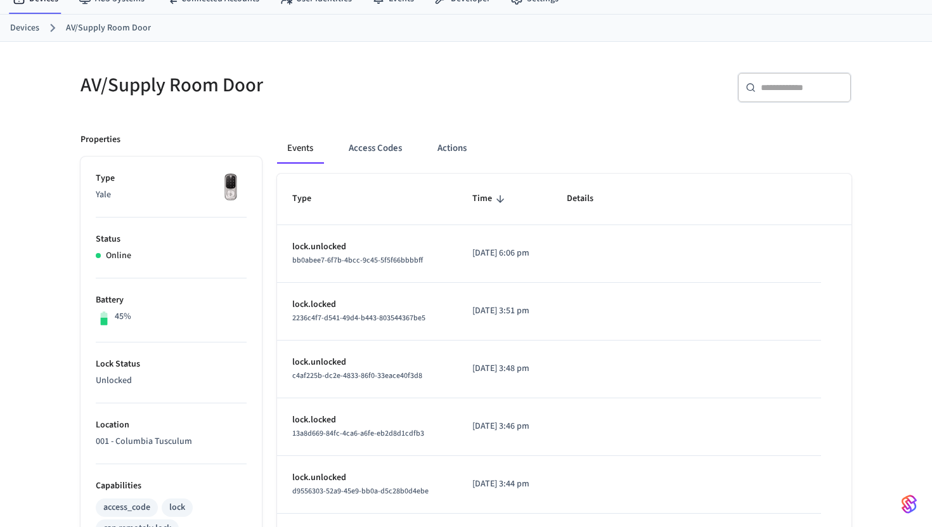
scroll to position [68, 0]
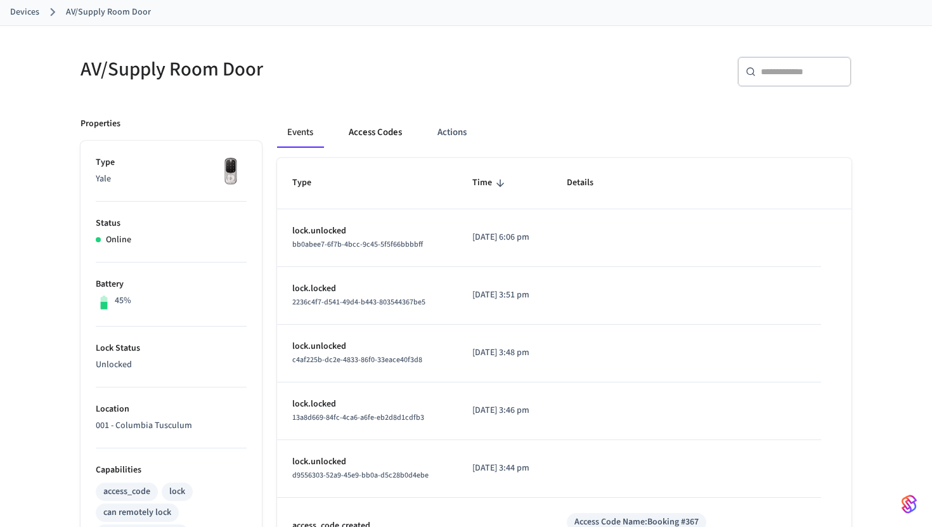
click at [389, 136] on button "Access Codes" at bounding box center [375, 132] width 74 height 30
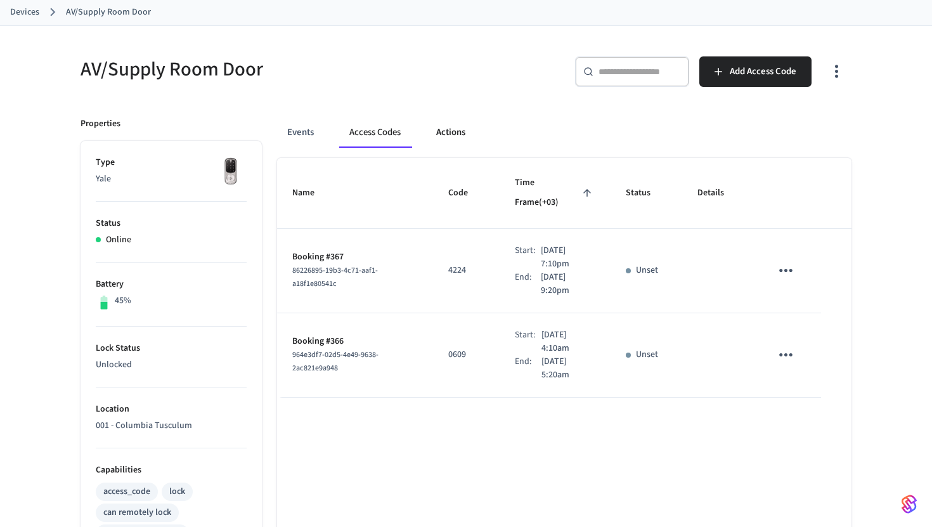
click at [449, 132] on button "Actions" at bounding box center [450, 132] width 49 height 30
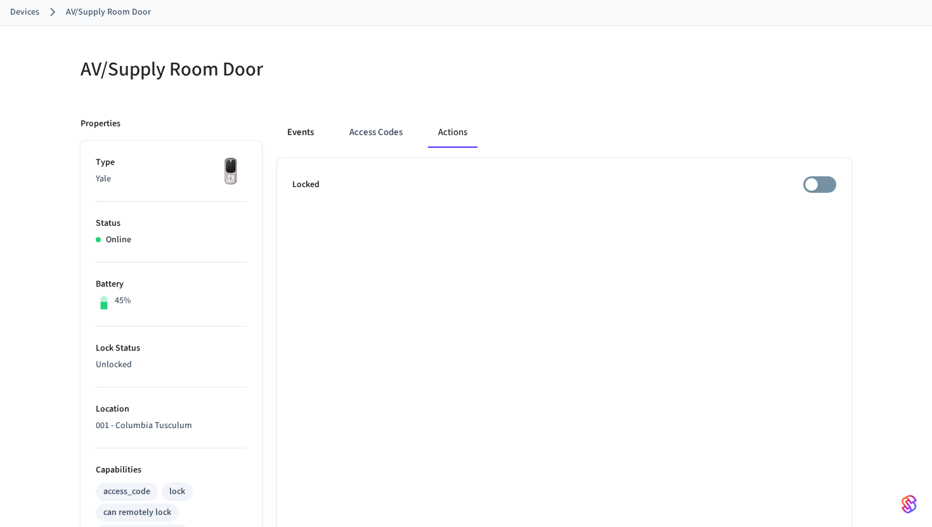
click at [300, 134] on button "Events" at bounding box center [300, 132] width 47 height 30
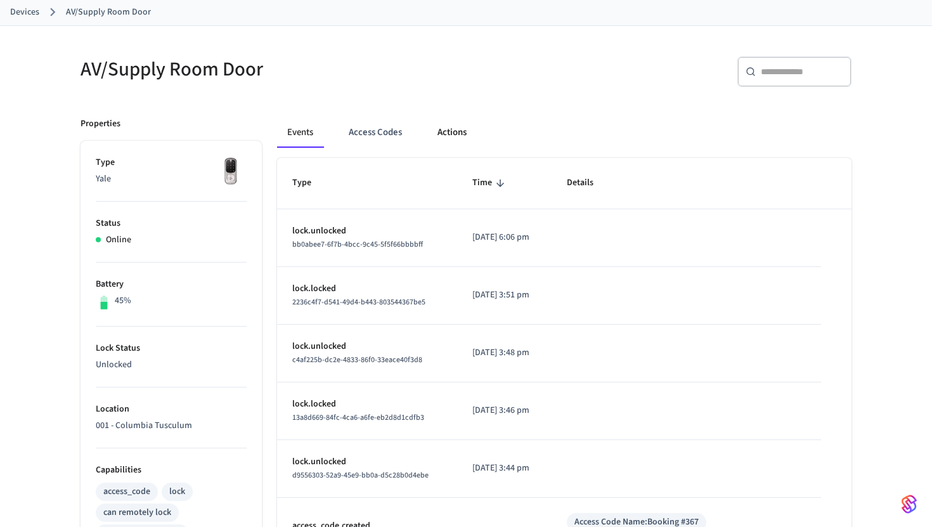
click at [430, 139] on button "Actions" at bounding box center [451, 132] width 49 height 30
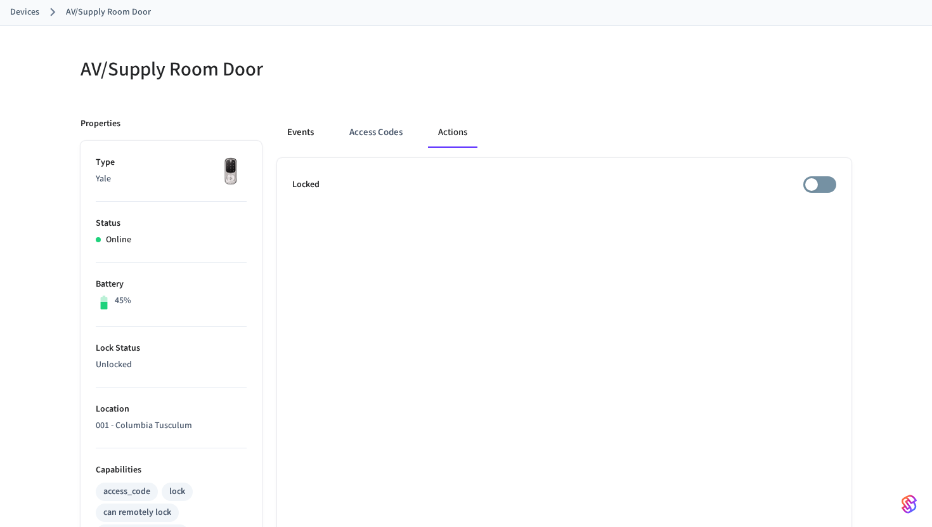
click at [321, 132] on button "Events" at bounding box center [300, 132] width 47 height 30
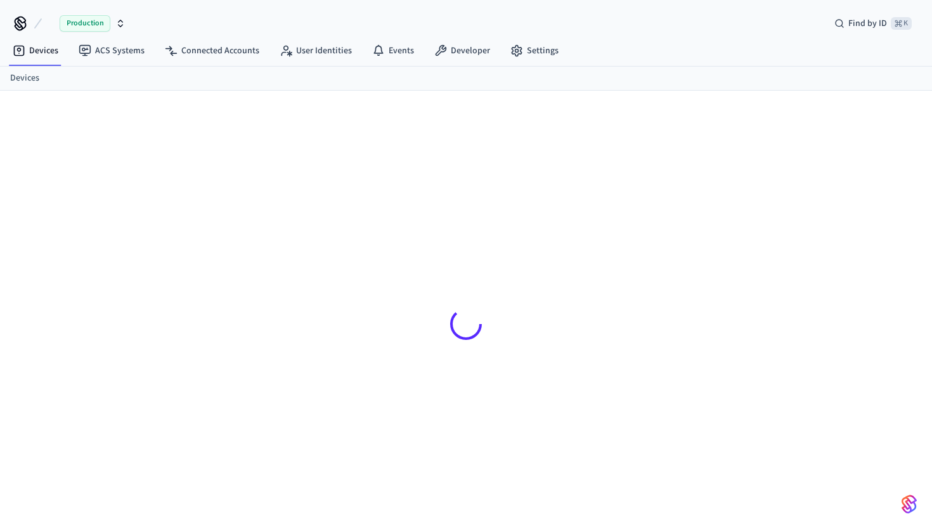
scroll to position [68, 0]
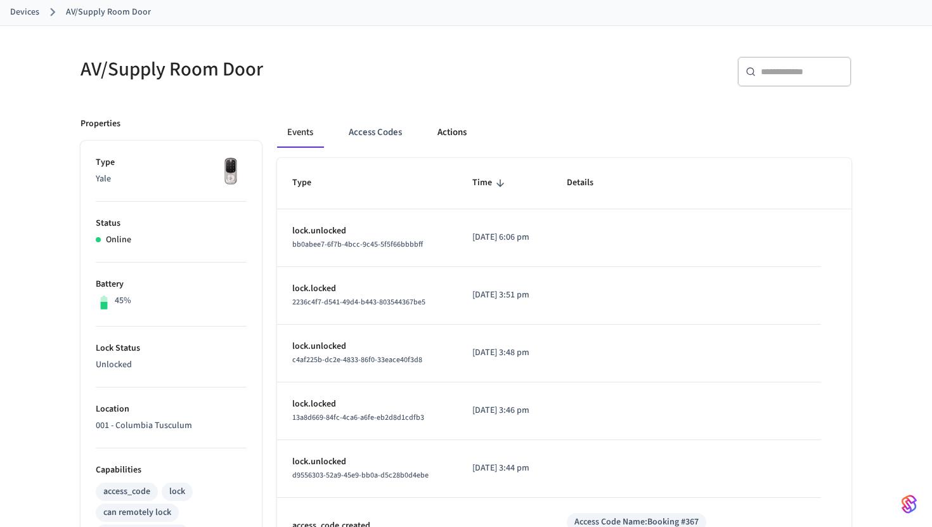
click at [441, 138] on button "Actions" at bounding box center [451, 132] width 49 height 30
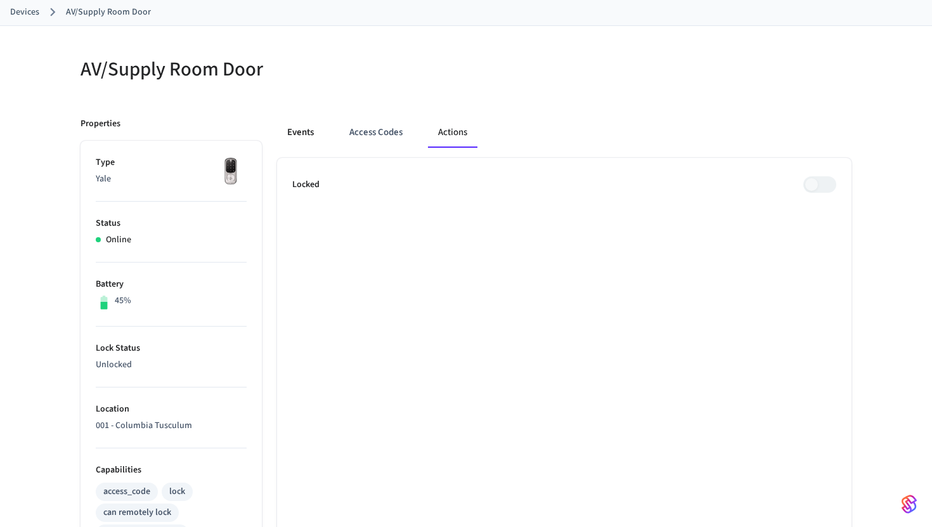
click at [300, 135] on button "Events" at bounding box center [300, 132] width 47 height 30
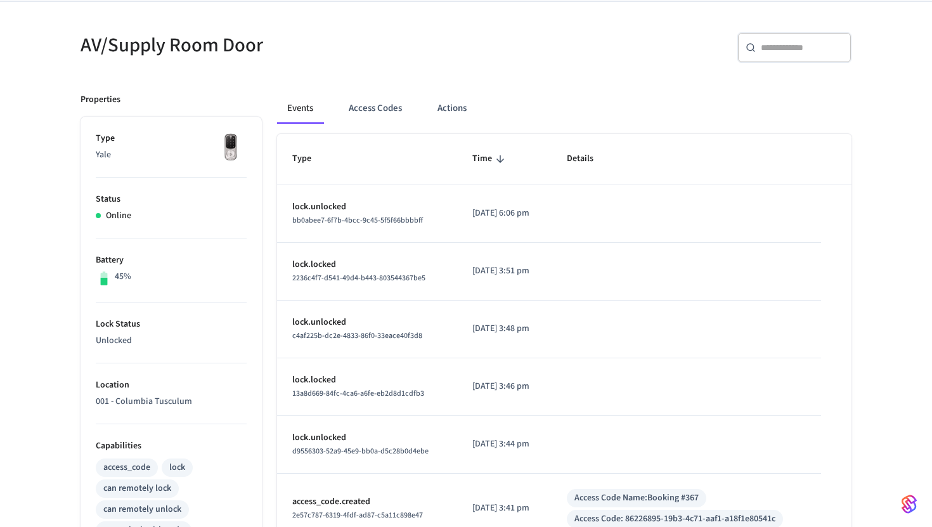
scroll to position [91, 0]
click at [448, 106] on button "Actions" at bounding box center [451, 109] width 49 height 30
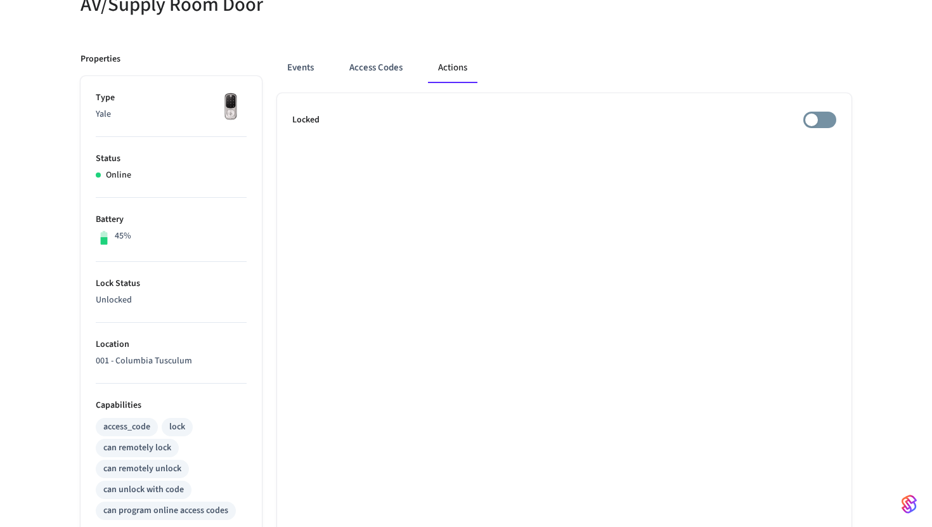
scroll to position [120, 0]
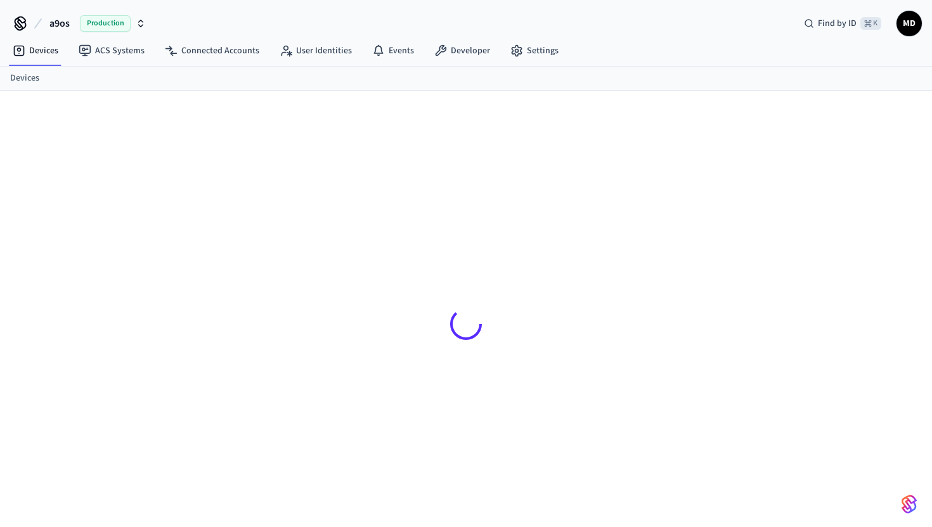
scroll to position [120, 0]
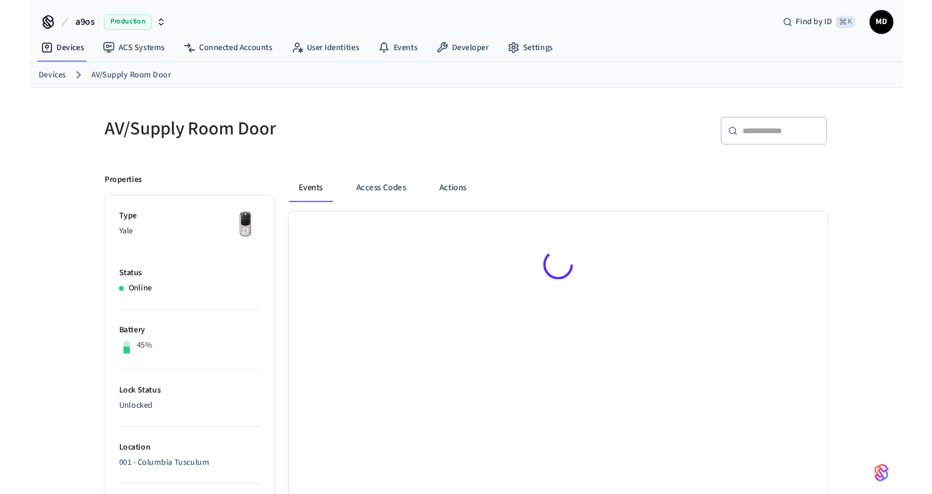
scroll to position [120, 0]
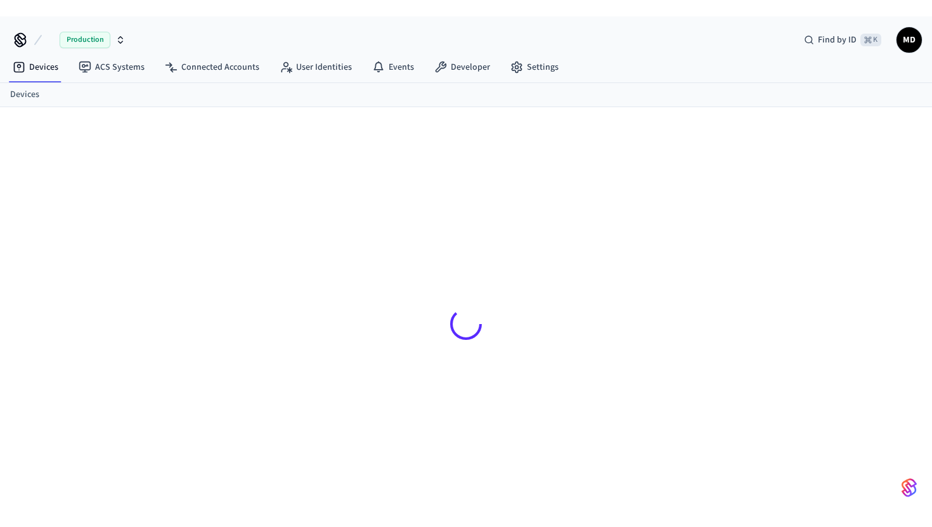
scroll to position [120, 0]
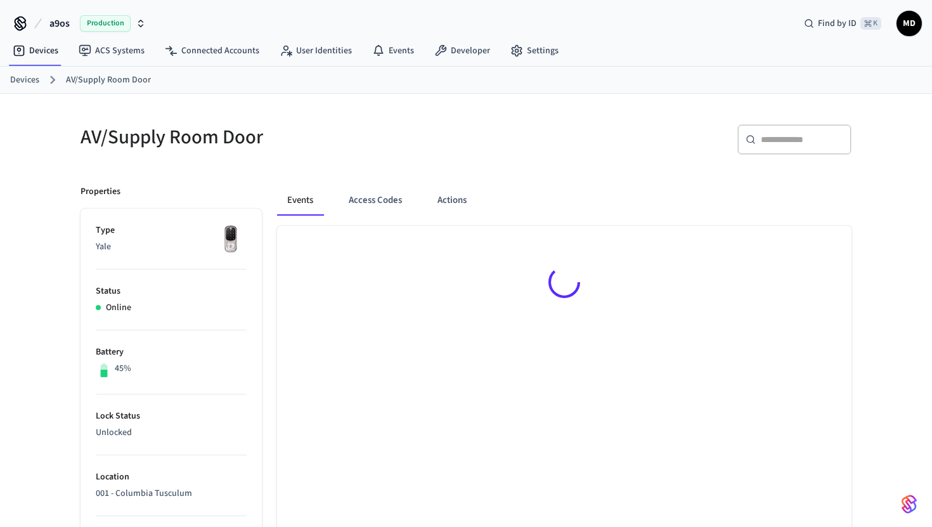
scroll to position [120, 0]
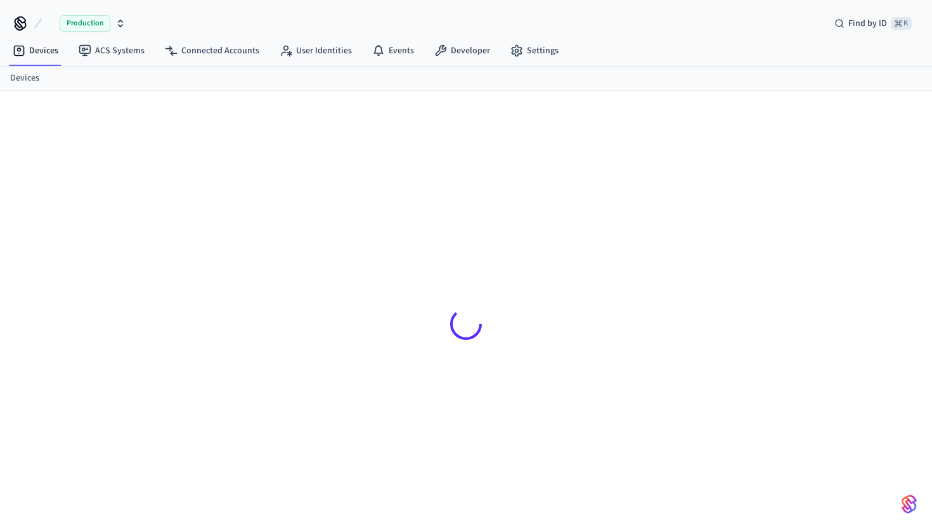
scroll to position [17, 0]
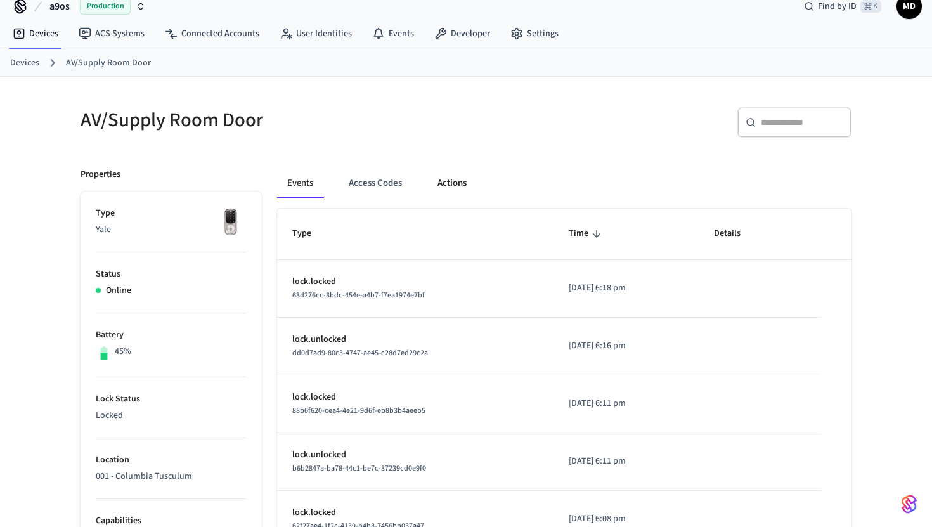
click at [460, 183] on button "Actions" at bounding box center [451, 183] width 49 height 30
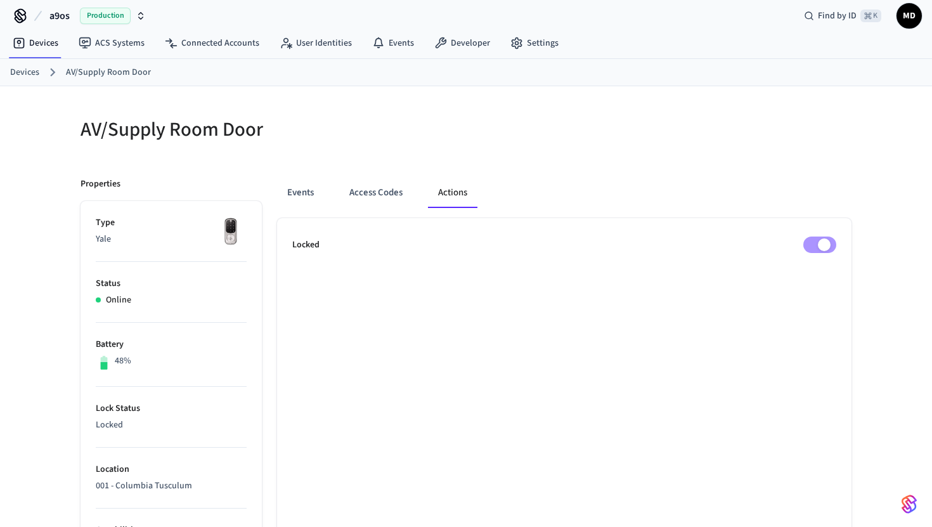
scroll to position [0, 0]
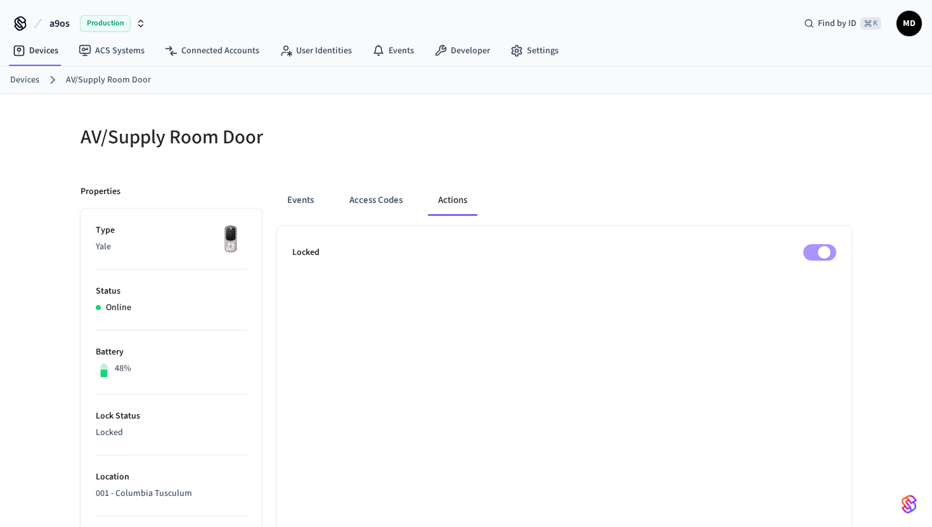
click at [39, 77] on ol "Devices AV/Supply Room Door" at bounding box center [471, 80] width 922 height 16
click at [35, 79] on link "Devices" at bounding box center [24, 80] width 29 height 13
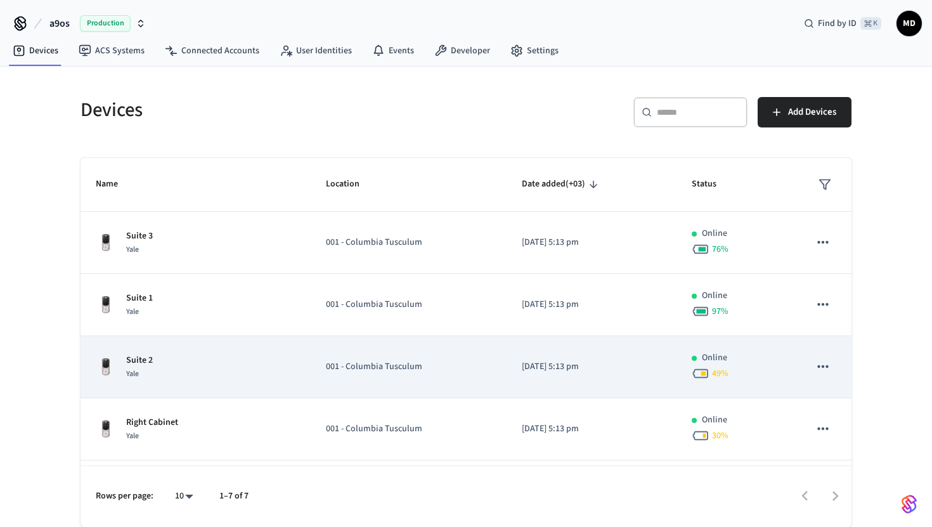
click at [225, 352] on td "Suite 2 Yale" at bounding box center [196, 367] width 230 height 62
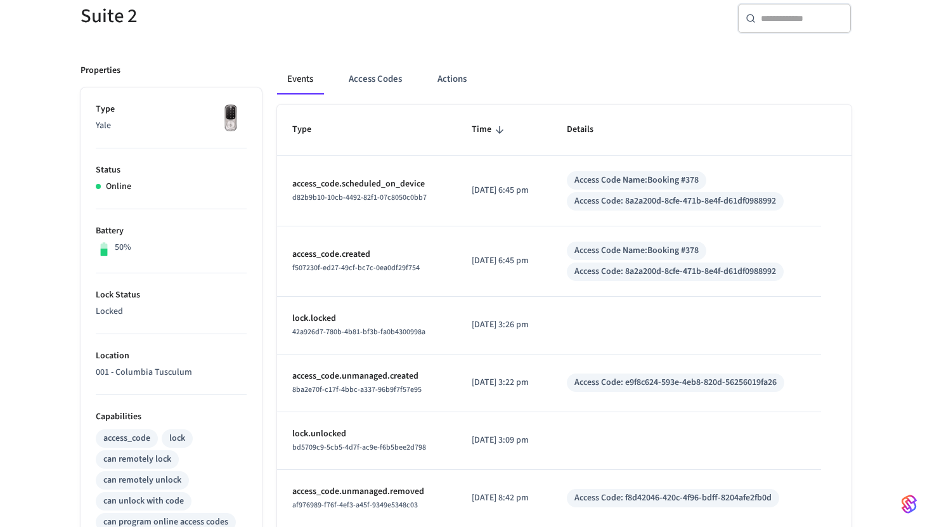
scroll to position [34, 0]
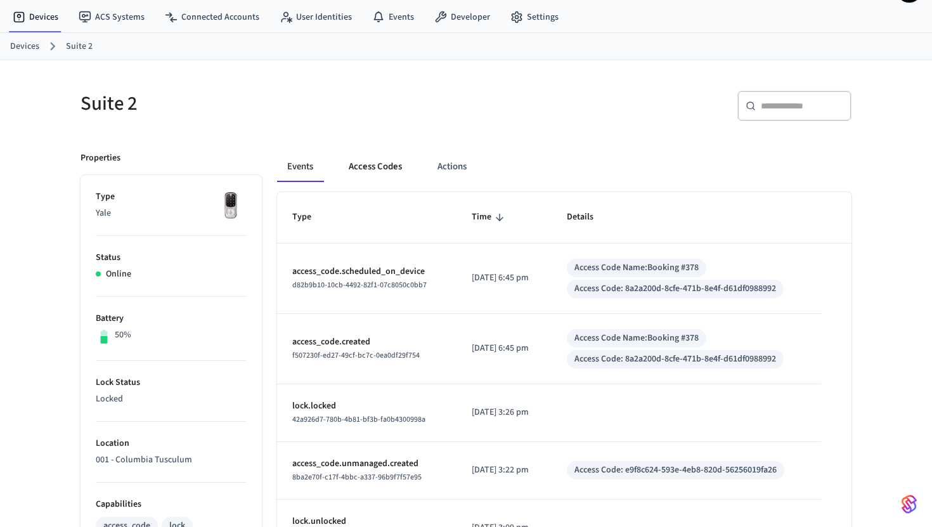
click at [393, 170] on button "Access Codes" at bounding box center [375, 166] width 74 height 30
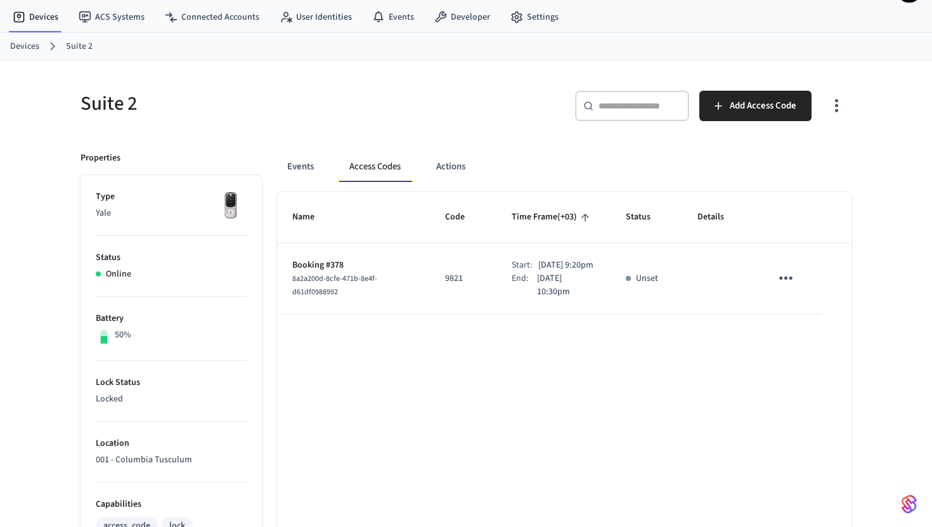
click at [445, 285] on p "9821" at bounding box center [463, 278] width 36 height 13
copy p "9821"
